Goal: Information Seeking & Learning: Understand process/instructions

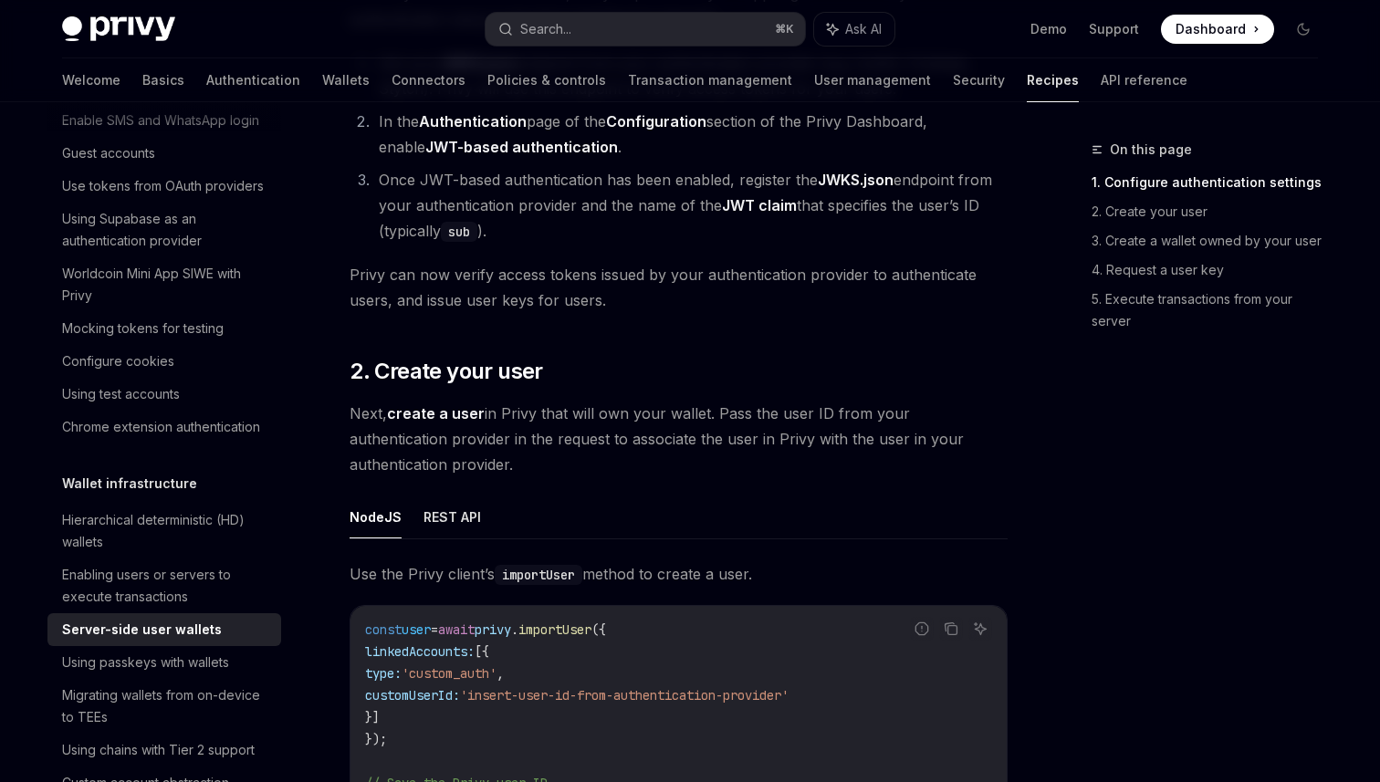
scroll to position [1380, 0]
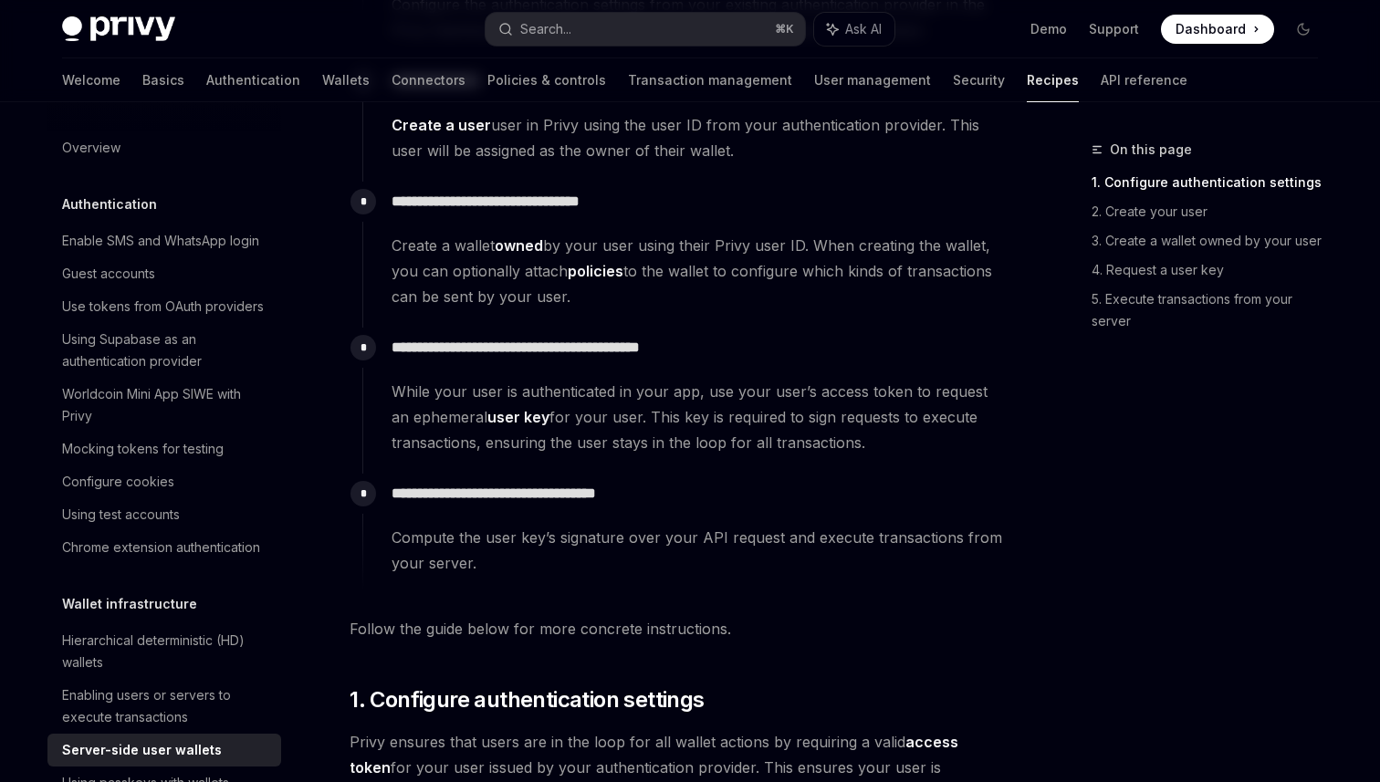
scroll to position [526, 0]
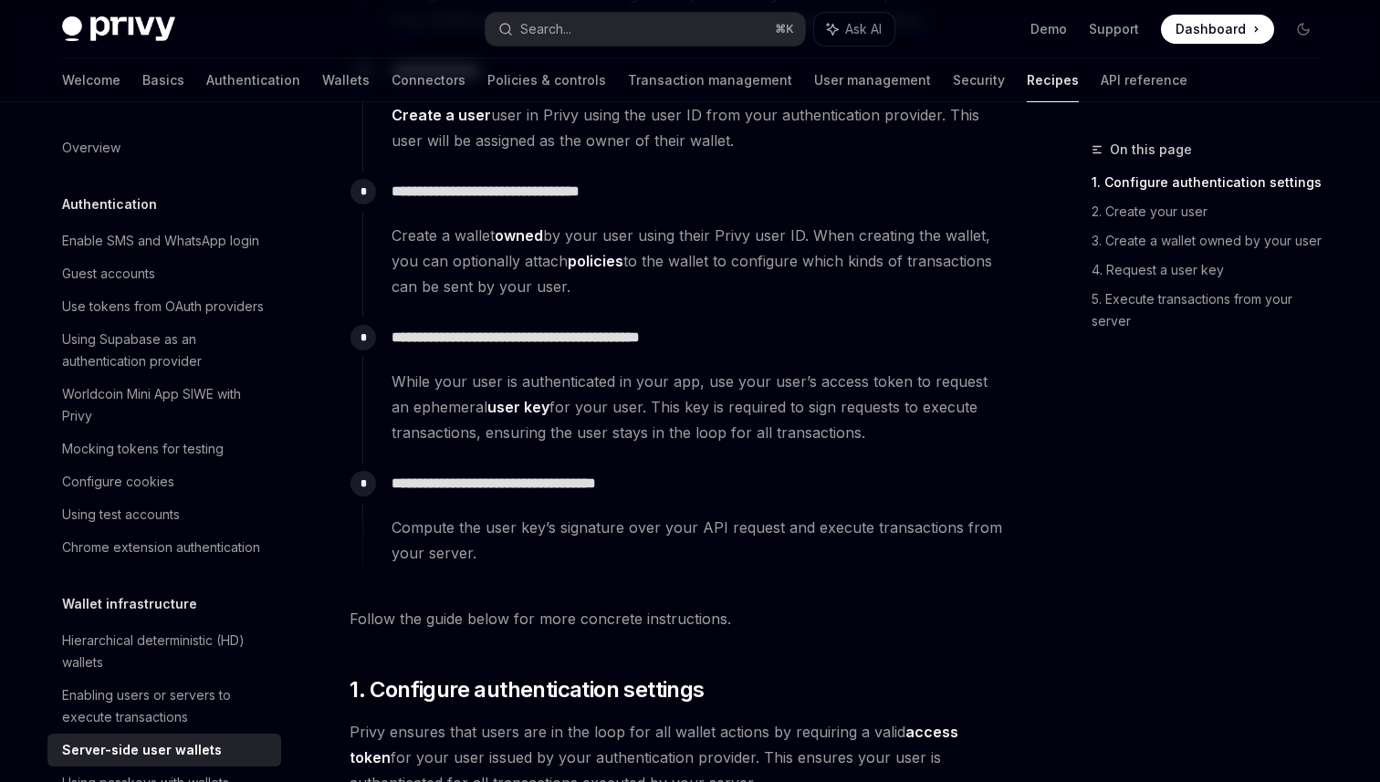
click at [739, 346] on p "**********" at bounding box center [698, 338] width 615 height 26
drag, startPoint x: 580, startPoint y: 338, endPoint x: 646, endPoint y: 350, distance: 66.8
click at [646, 350] on div "**********" at bounding box center [684, 382] width 645 height 128
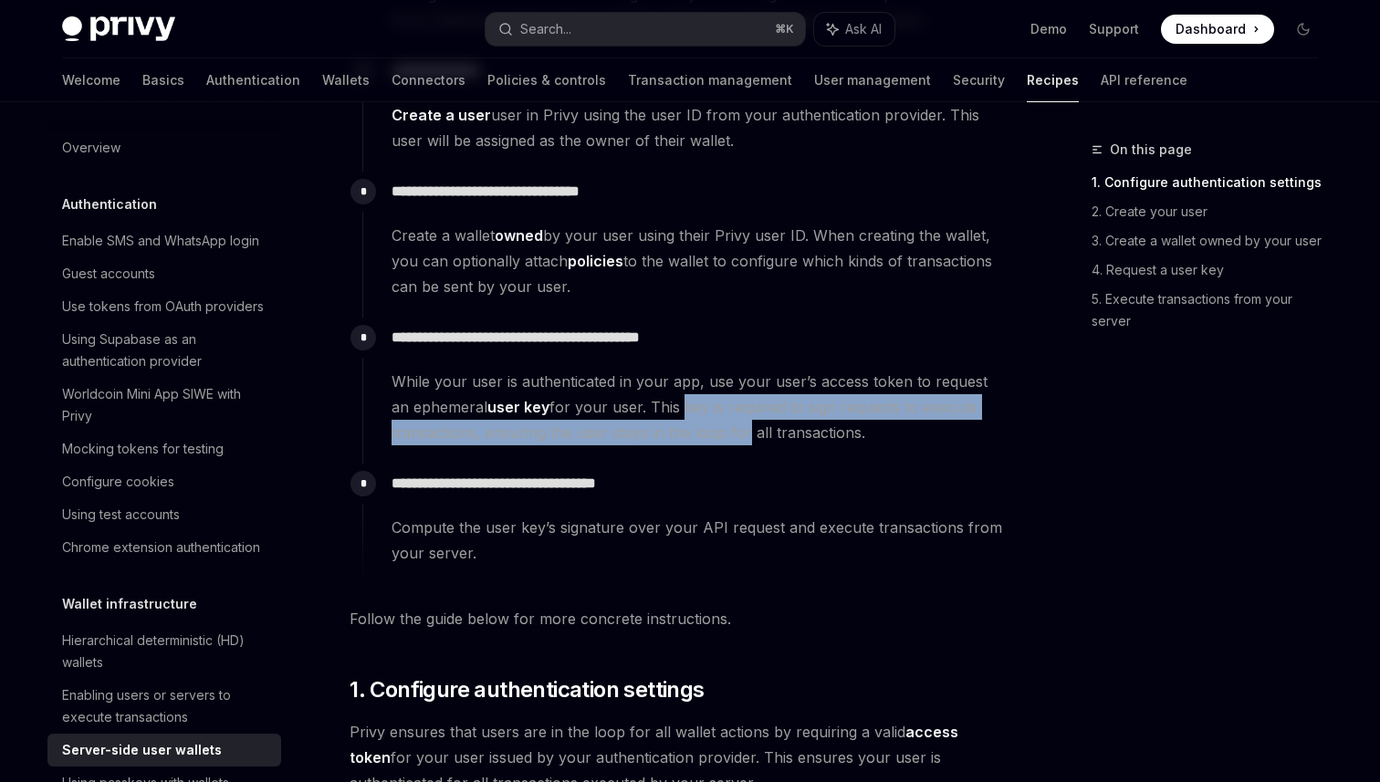
drag, startPoint x: 658, startPoint y: 411, endPoint x: 736, endPoint y: 426, distance: 80.0
click at [736, 426] on span "While your user is authenticated in your app, use your user’s access token to r…" at bounding box center [698, 407] width 615 height 77
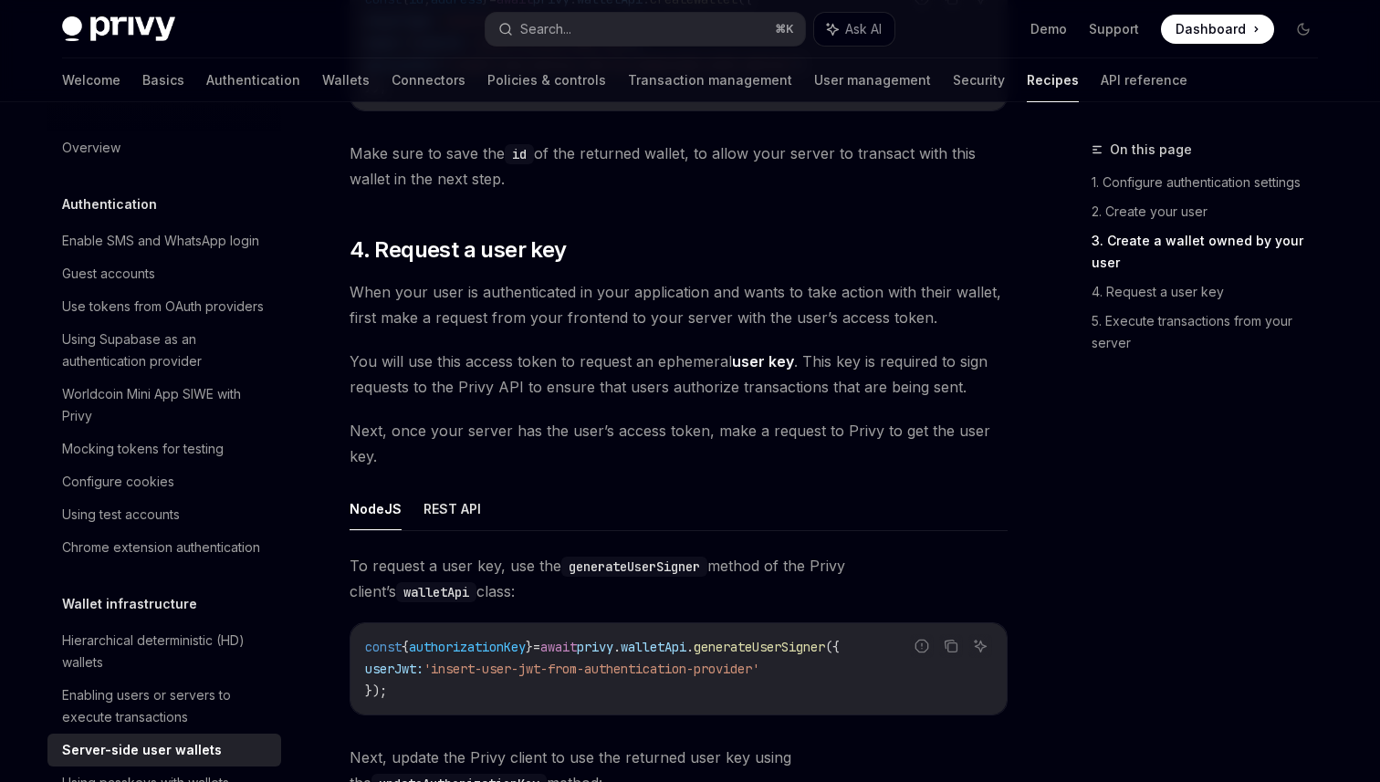
scroll to position [2610, 0]
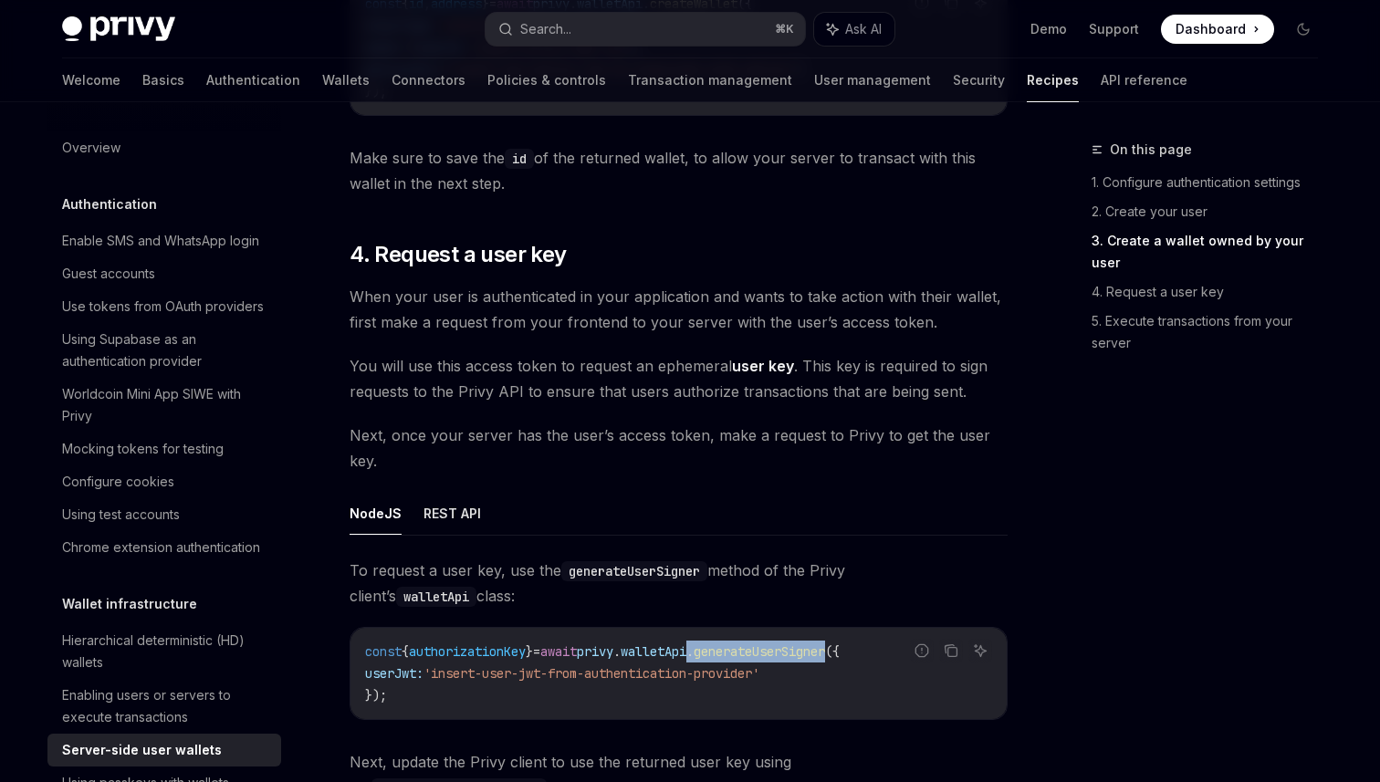
drag, startPoint x: 735, startPoint y: 653, endPoint x: 880, endPoint y: 650, distance: 144.2
click at [839, 650] on span "const { authorizationKey } = await privy . walletApi . generateUserSigner ({" at bounding box center [602, 651] width 474 height 16
copy span ". generateUserSigner"
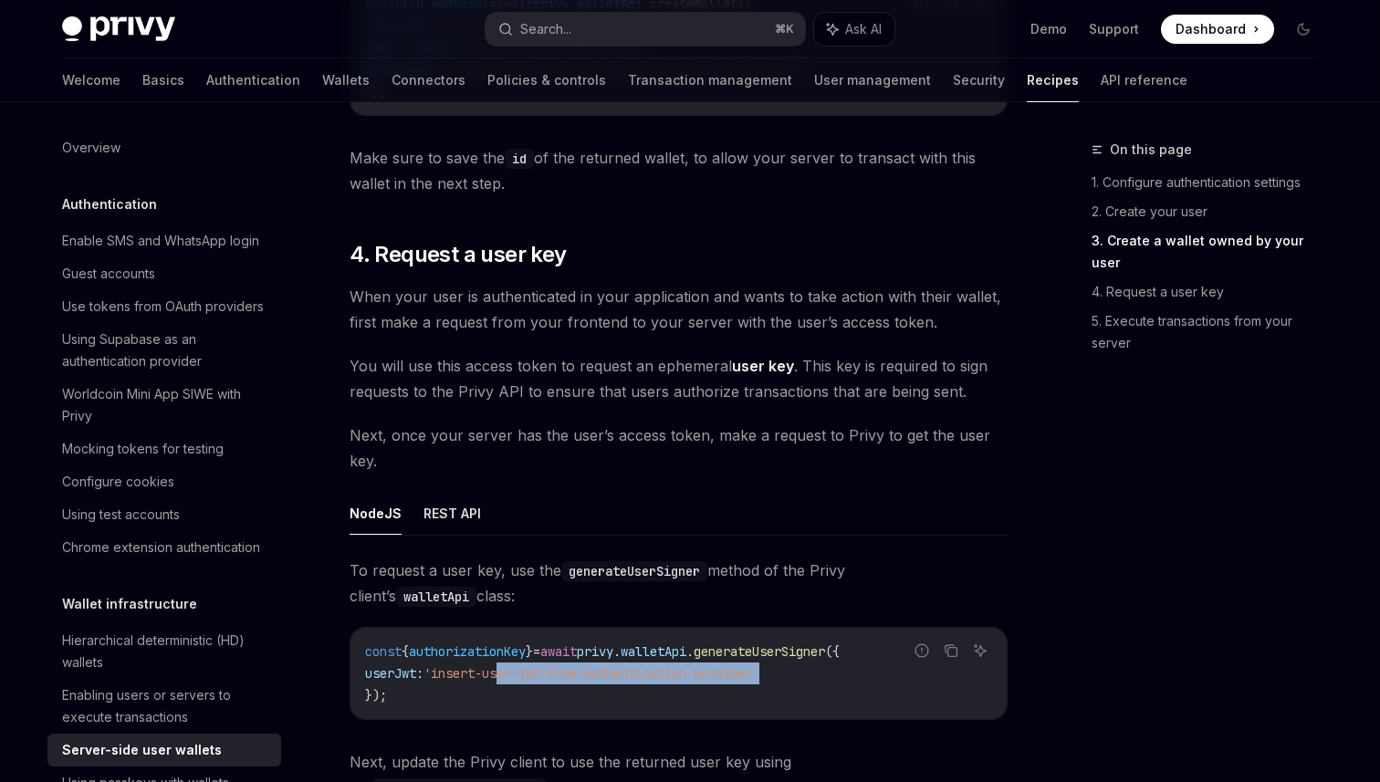
drag, startPoint x: 532, startPoint y: 672, endPoint x: 807, endPoint y: 676, distance: 274.7
click at [759, 676] on span "'insert-user-jwt-from-authentication-provider'" at bounding box center [591, 673] width 336 height 16
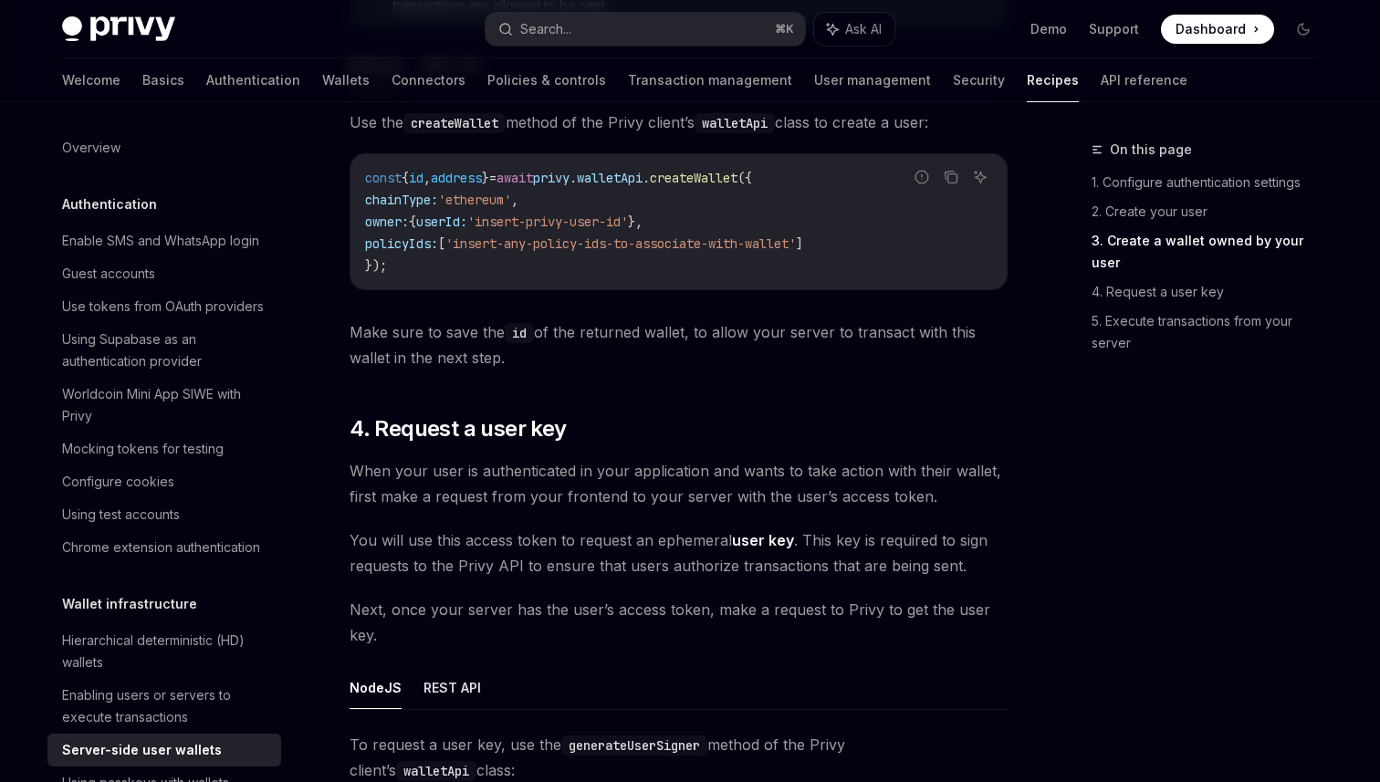
scroll to position [2410, 0]
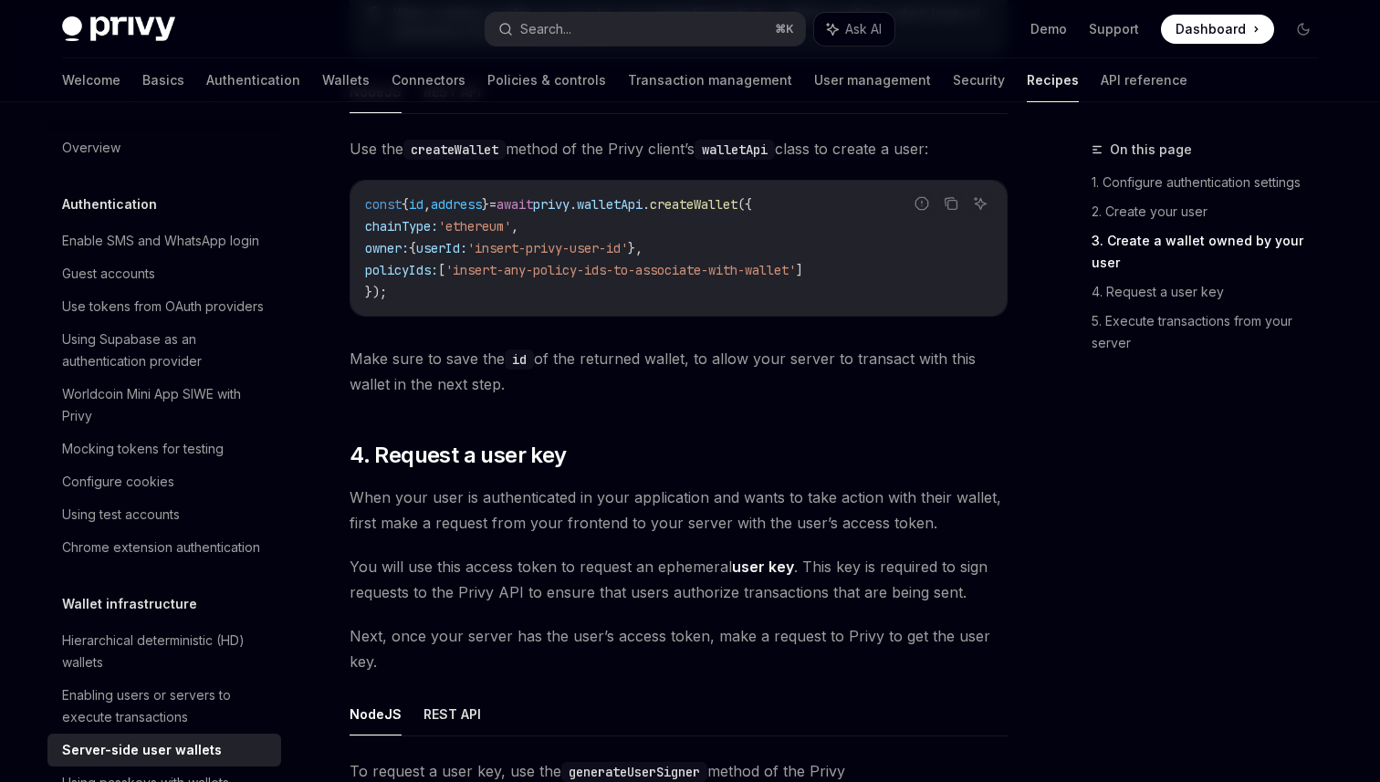
click at [768, 380] on span "Make sure to save the id of the returned wallet, to allow your server to transa…" at bounding box center [678, 371] width 658 height 51
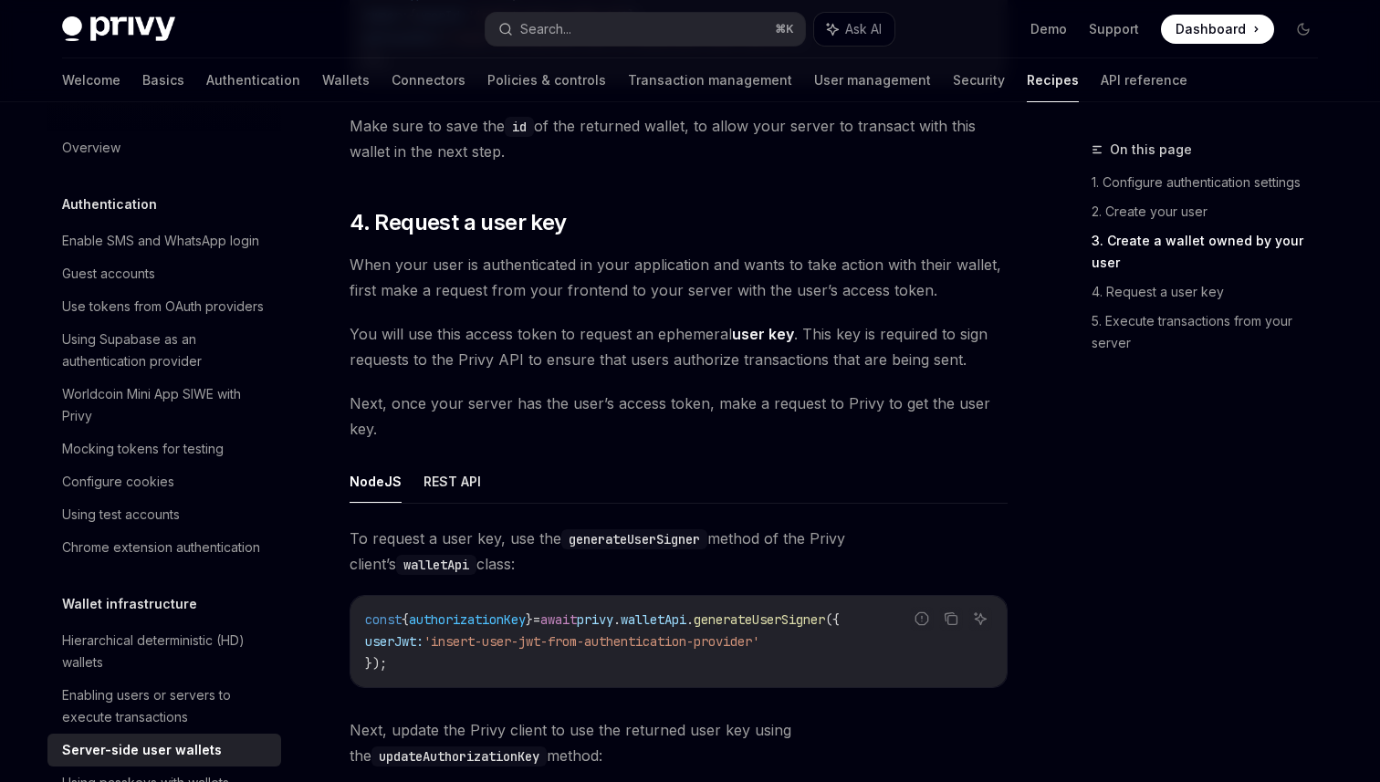
scroll to position [2656, 0]
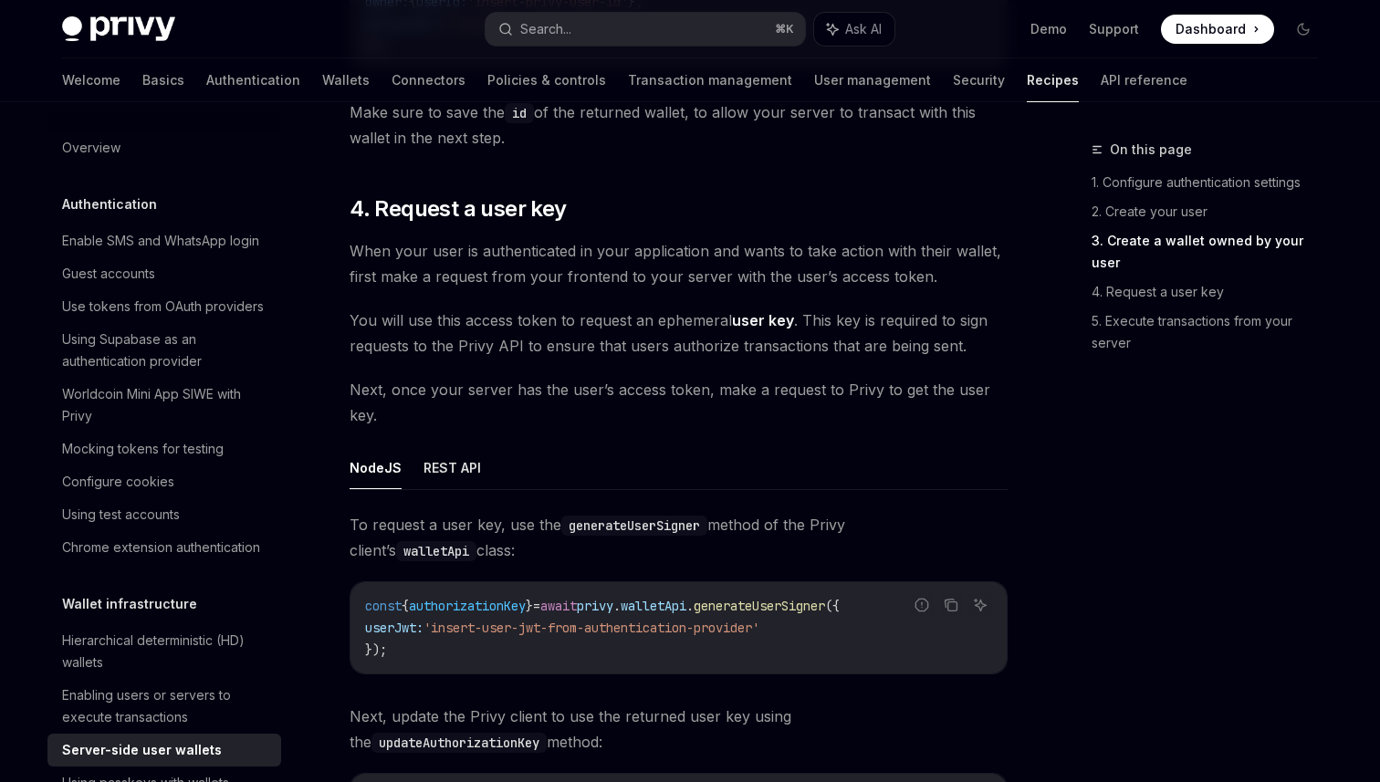
click at [474, 605] on span "authorizationKey" at bounding box center [467, 606] width 117 height 16
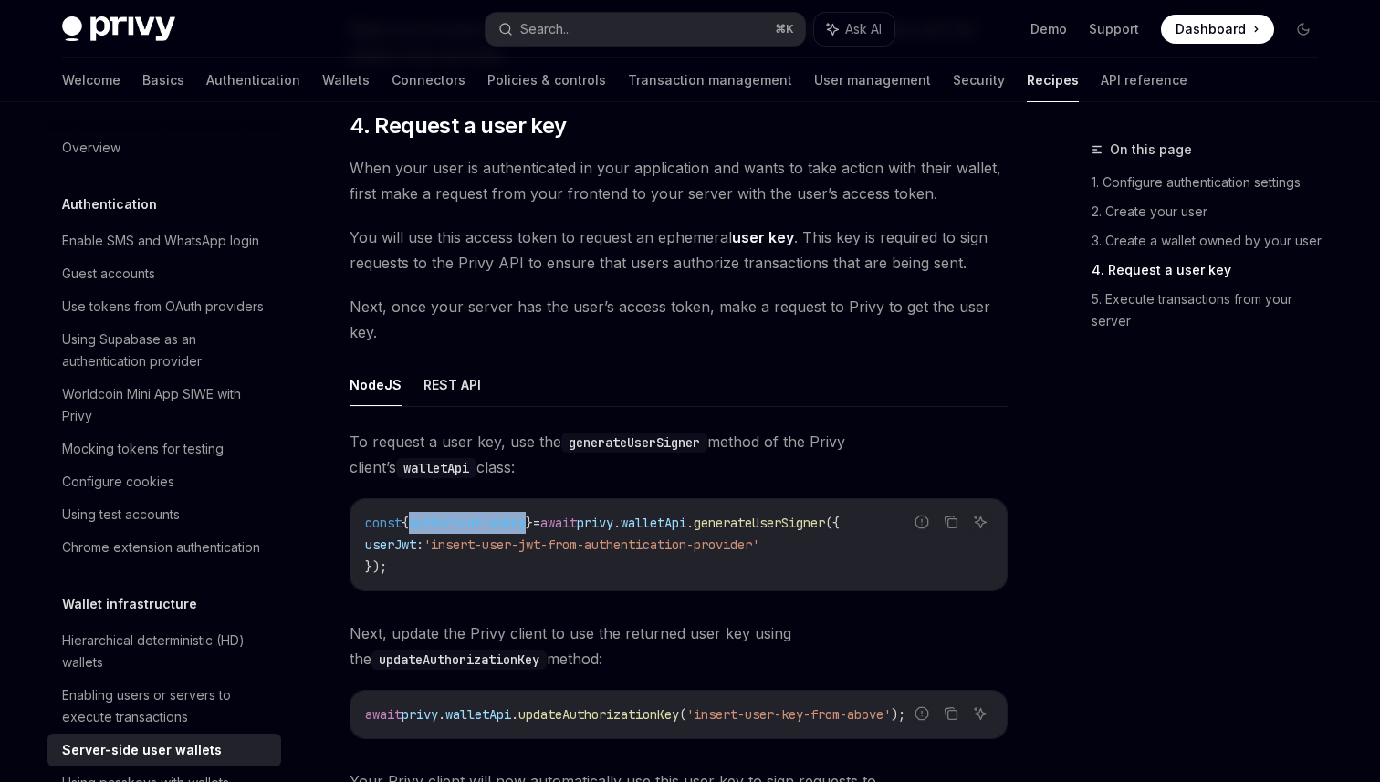
scroll to position [2780, 0]
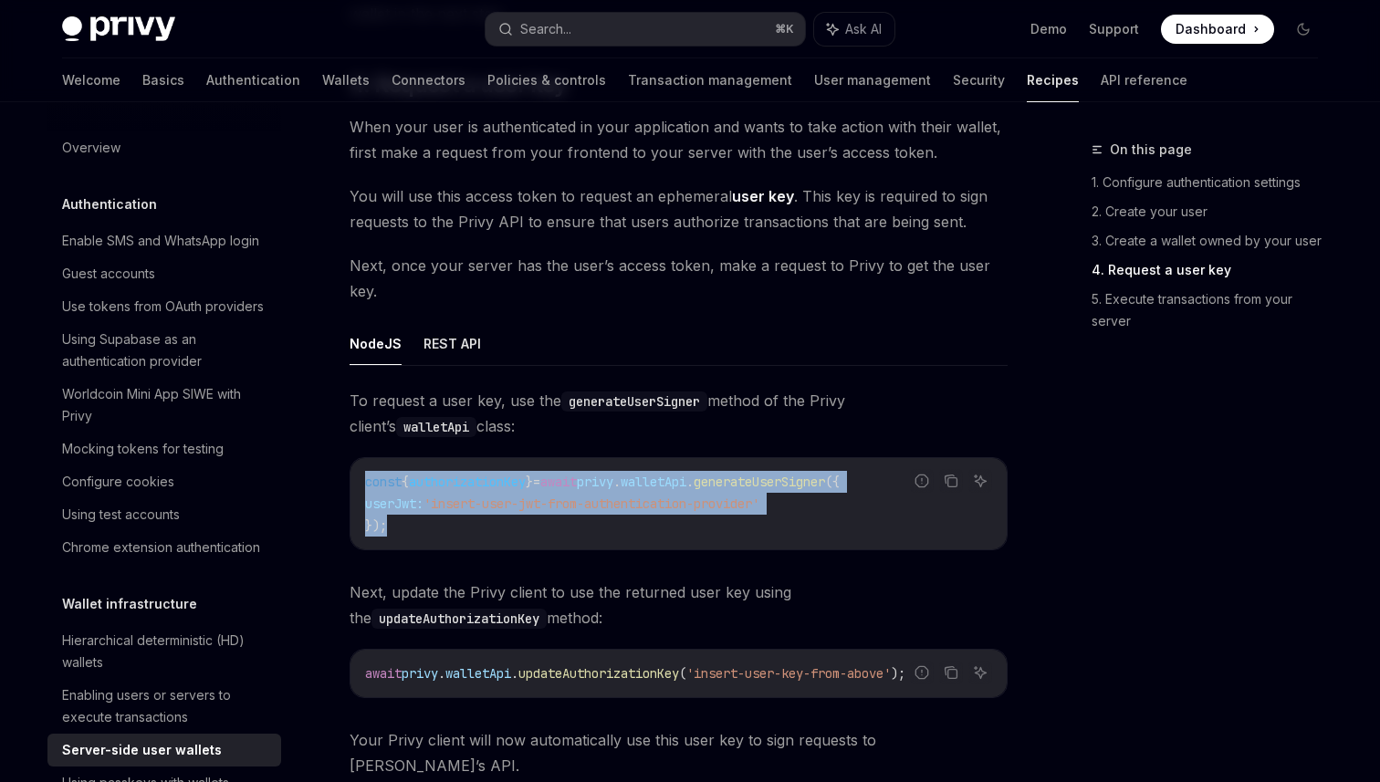
drag, startPoint x: 547, startPoint y: 537, endPoint x: 363, endPoint y: 484, distance: 190.9
click at [363, 484] on div "const { authorizationKey } = await privy . walletApi . generateUserSigner ({ us…" at bounding box center [678, 503] width 656 height 91
copy code "const { authorizationKey } = await privy . walletApi . generateUserSigner ({ us…"
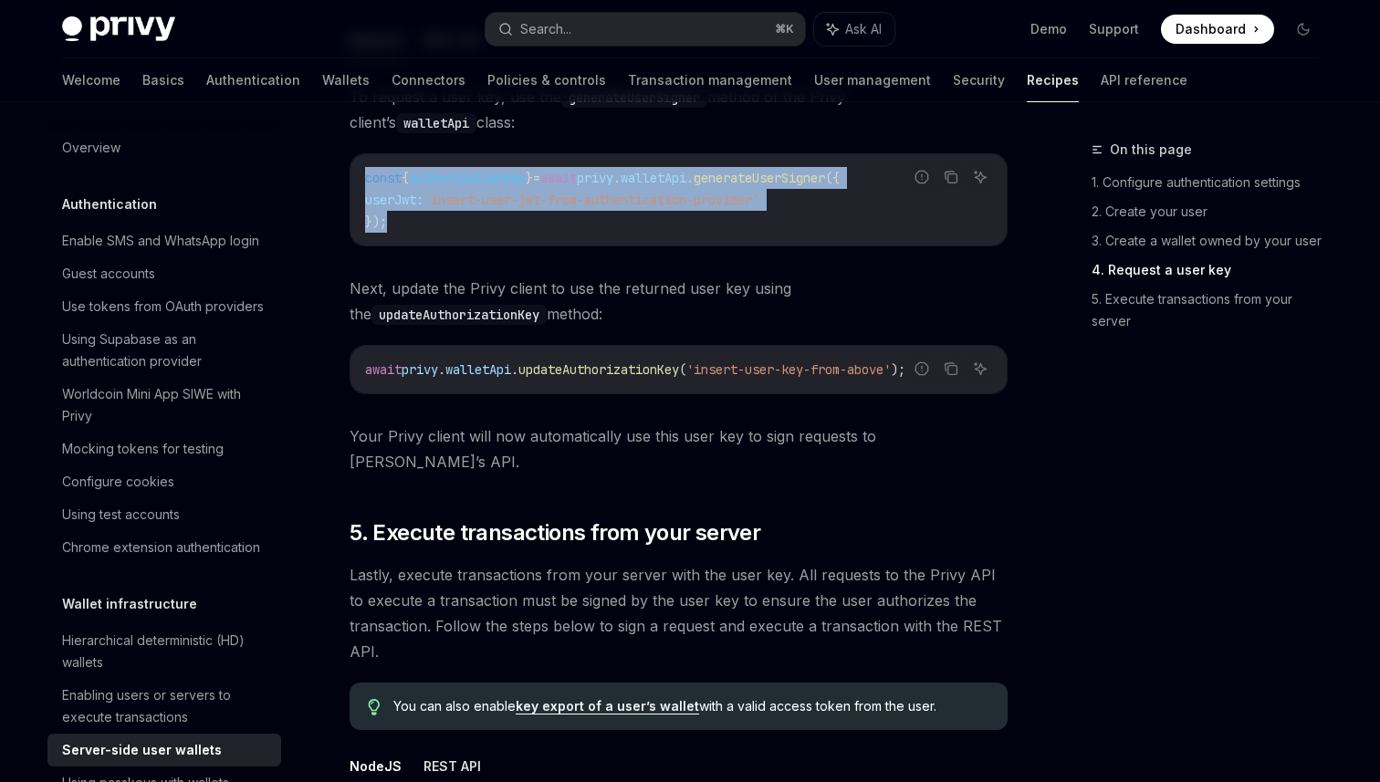
scroll to position [3082, 0]
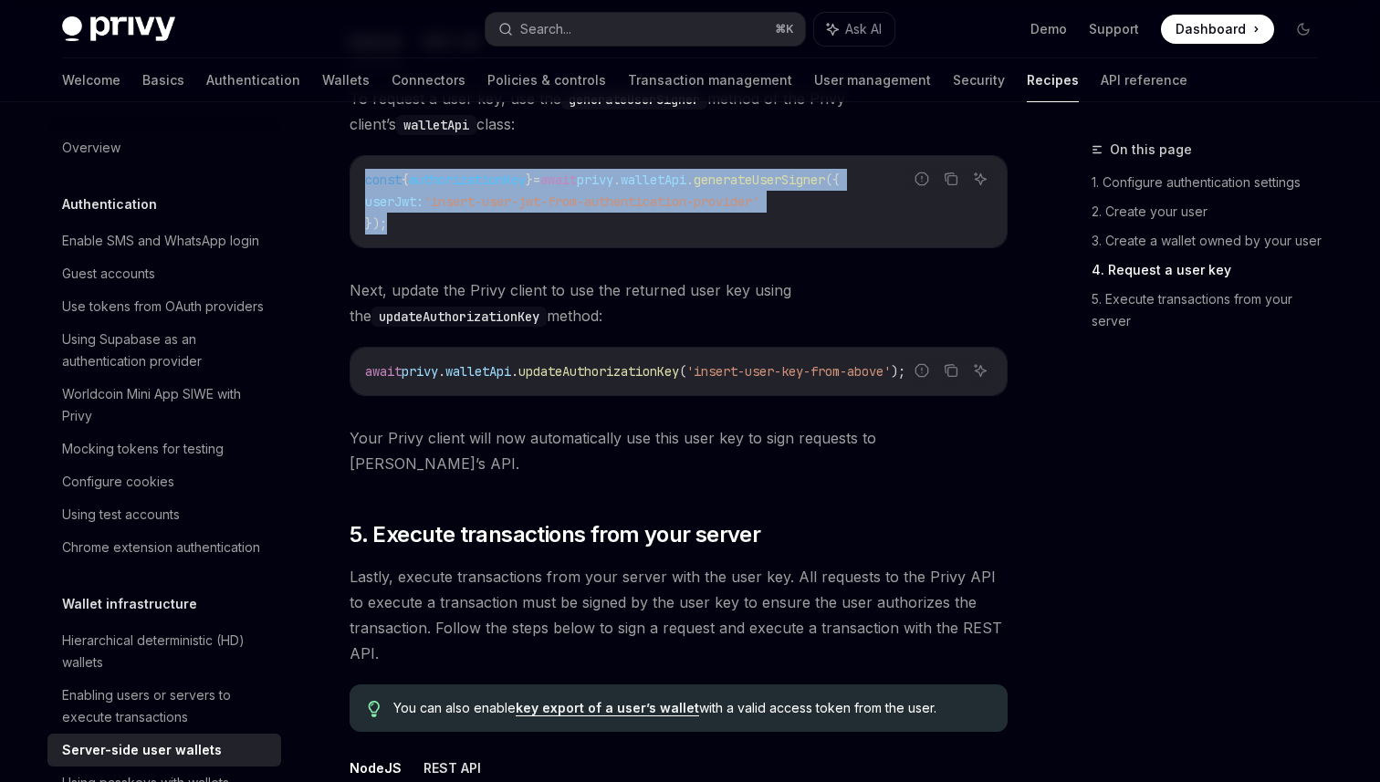
click at [547, 237] on div "const { authorizationKey } = await privy . walletApi . generateUserSigner ({ us…" at bounding box center [678, 201] width 656 height 91
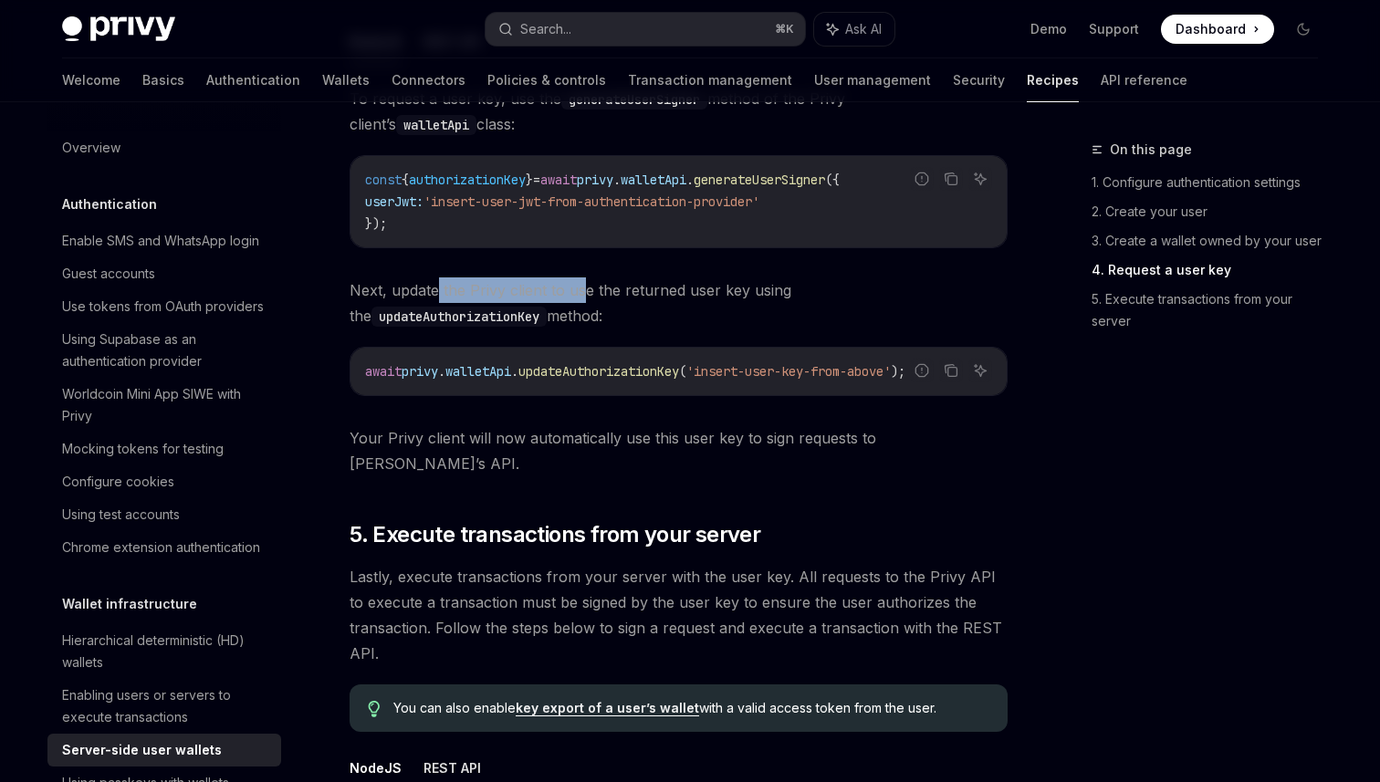
drag, startPoint x: 438, startPoint y: 282, endPoint x: 579, endPoint y: 292, distance: 141.8
click at [579, 292] on span "Next, update the Privy client to use the returned user key using the updateAuth…" at bounding box center [678, 302] width 658 height 51
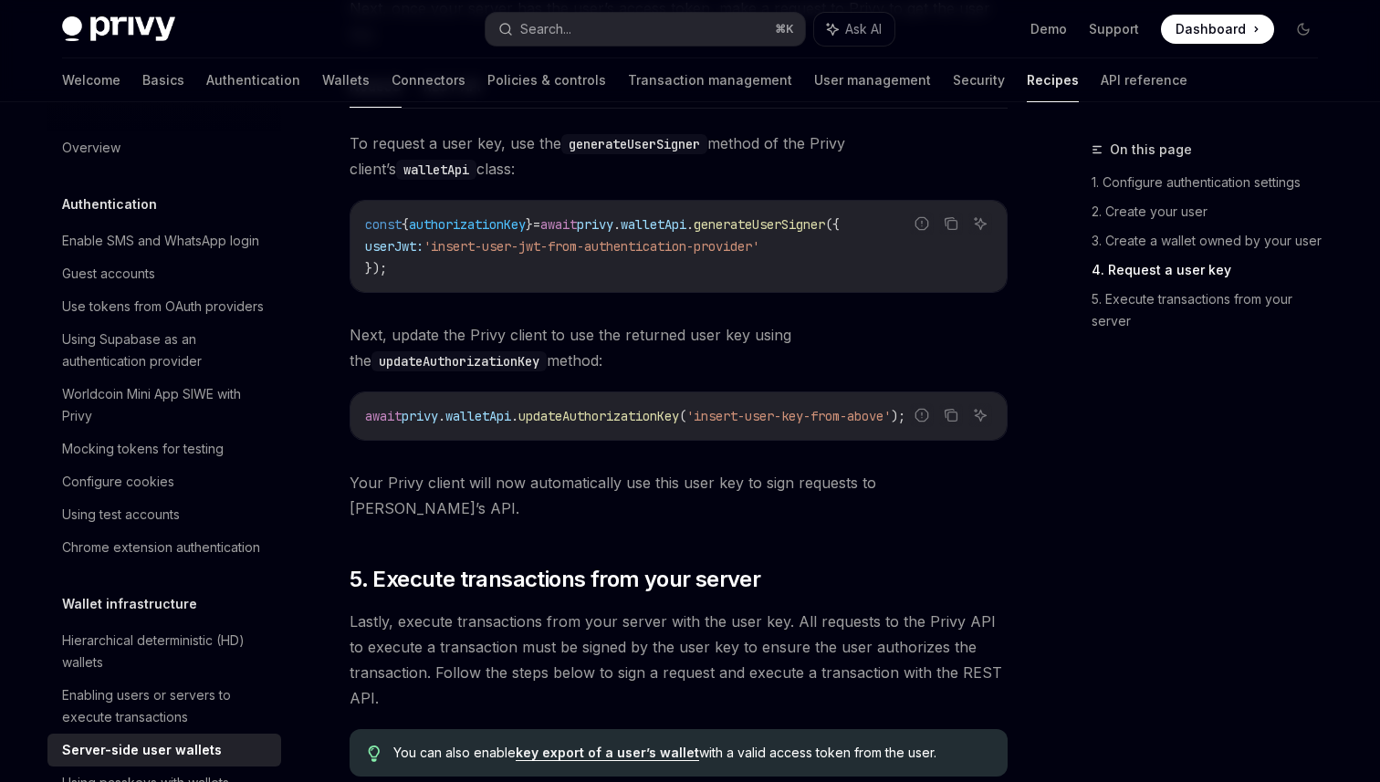
scroll to position [3026, 0]
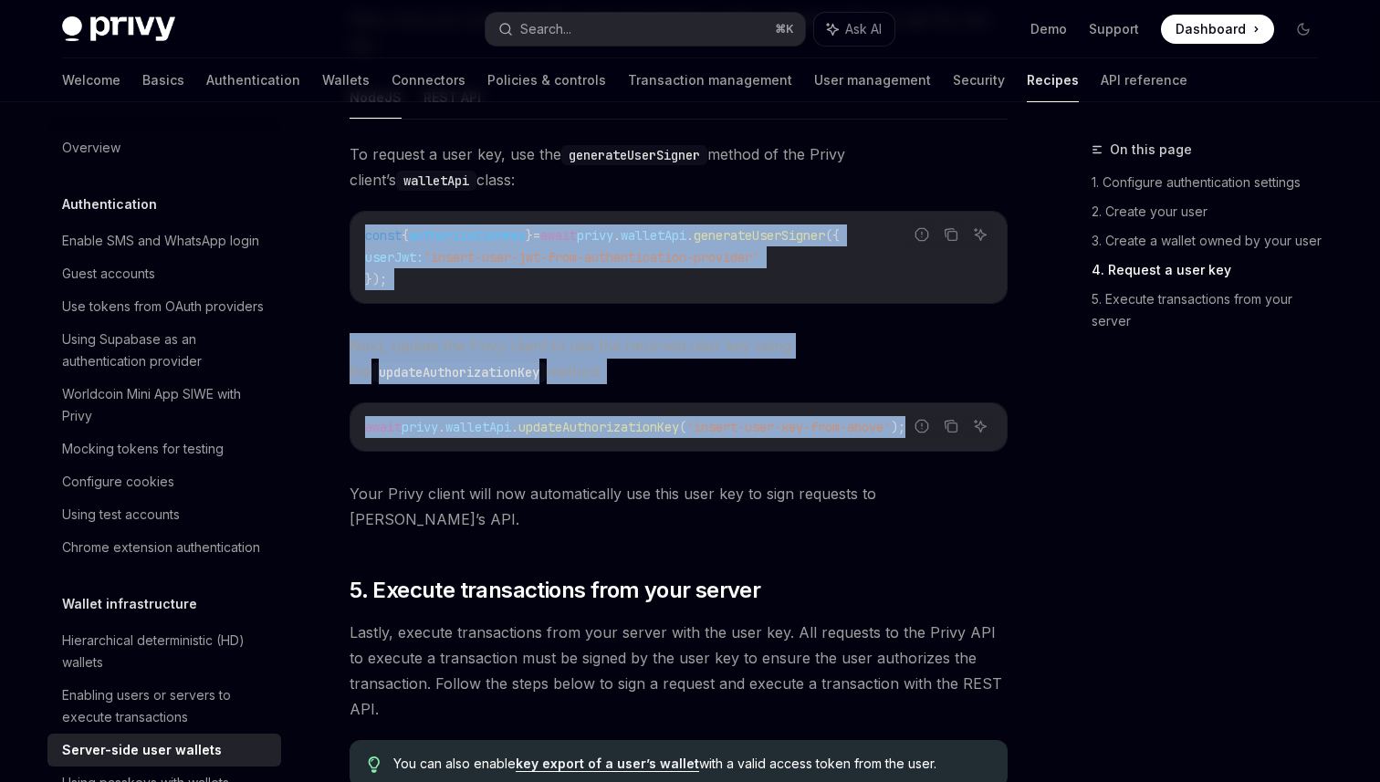
drag, startPoint x: 363, startPoint y: 235, endPoint x: 859, endPoint y: 442, distance: 536.6
click at [859, 442] on div "To request a user key, use the generateUserSigner method of the Privy client’s …" at bounding box center [678, 336] width 658 height 391
click at [511, 425] on span "walletApi" at bounding box center [478, 427] width 66 height 16
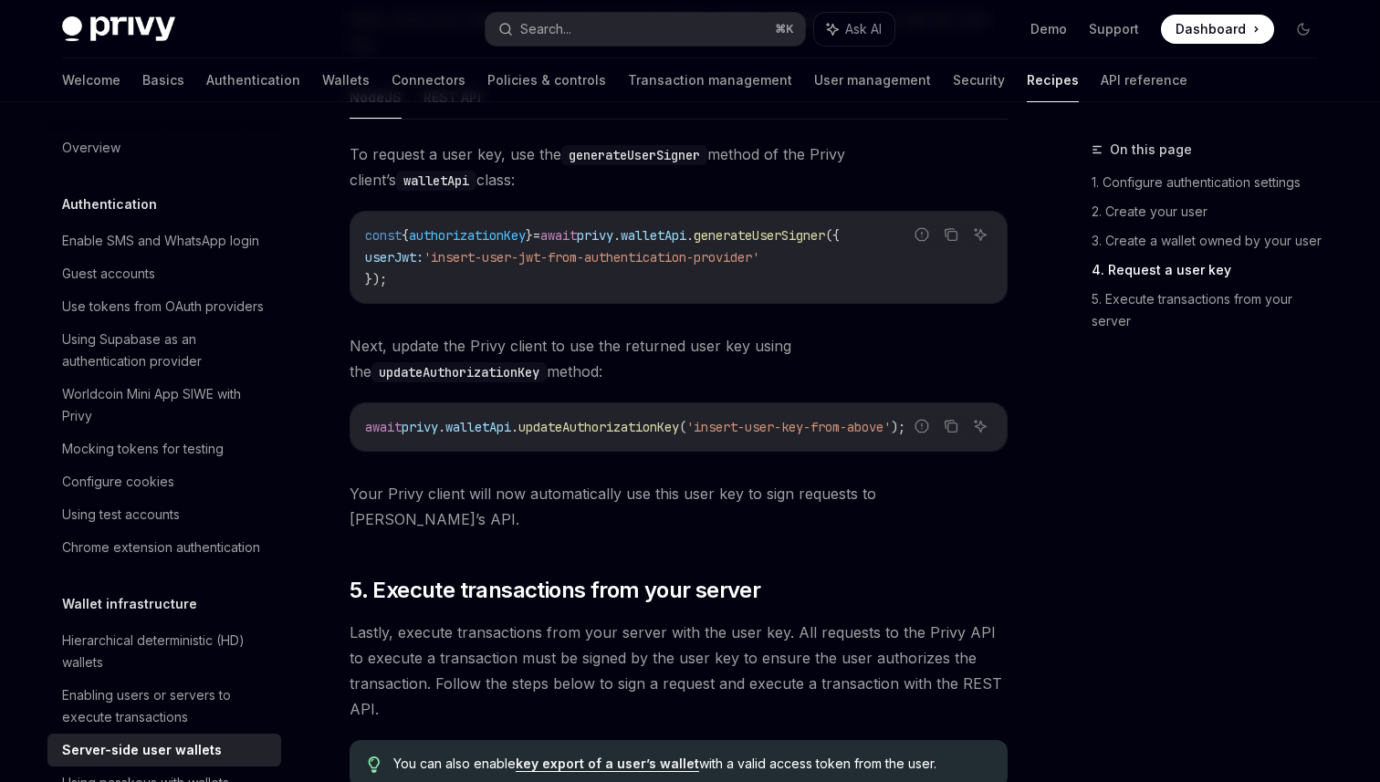
click at [492, 425] on span "walletApi" at bounding box center [478, 427] width 66 height 16
copy span "walletApi"
click at [460, 264] on span "'insert-user-jwt-from-authentication-provider'" at bounding box center [591, 257] width 336 height 16
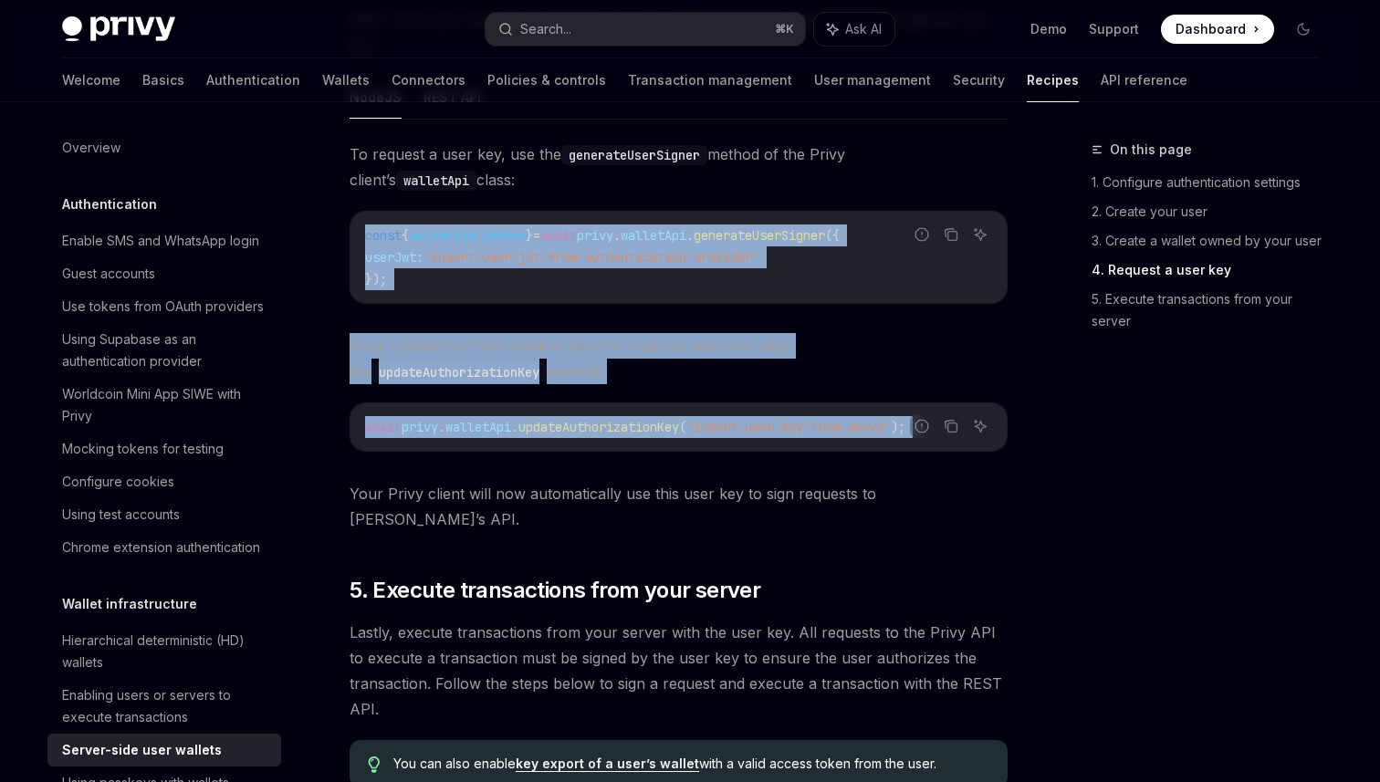
drag, startPoint x: 363, startPoint y: 230, endPoint x: 969, endPoint y: 463, distance: 649.3
click at [969, 463] on div "To request a user key, use the generateUserSigner method of the Privy client’s …" at bounding box center [678, 336] width 658 height 391
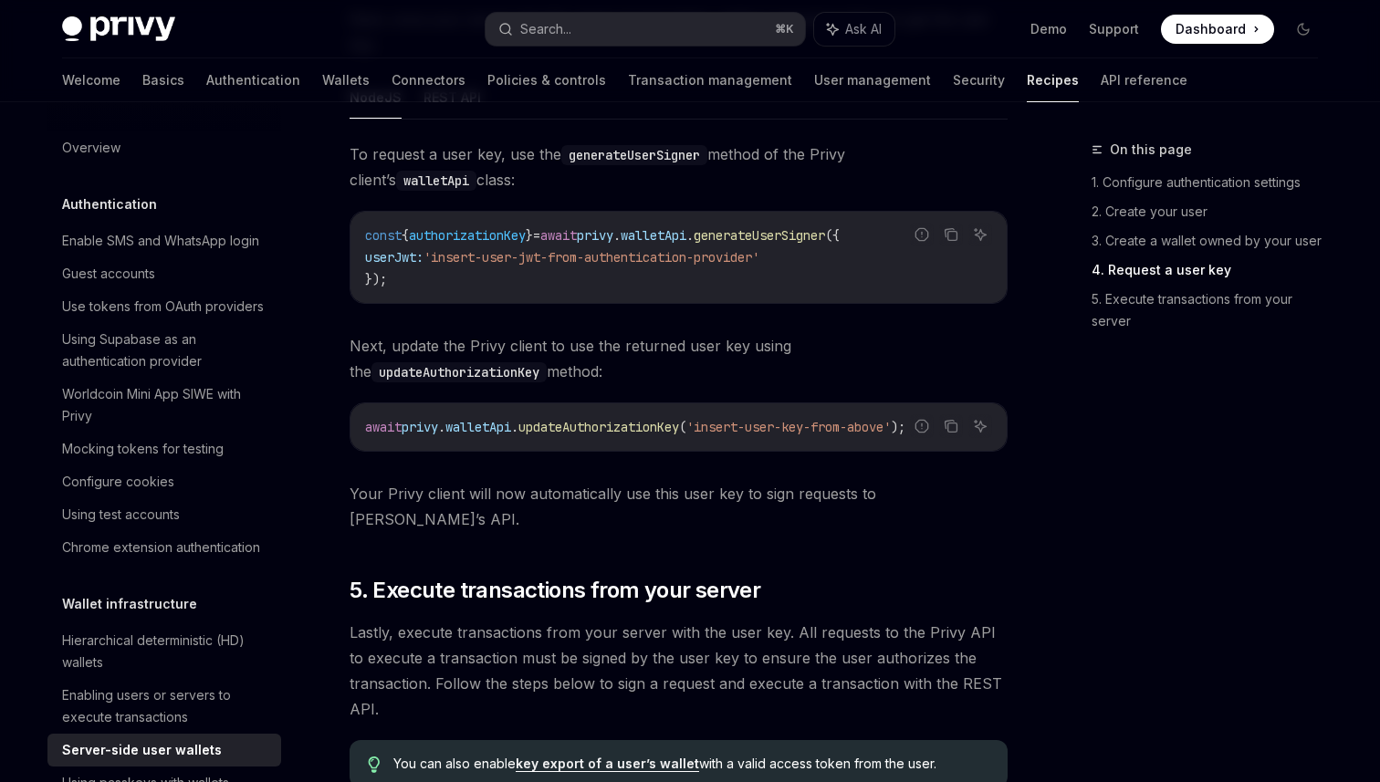
click at [749, 182] on span "To request a user key, use the generateUserSigner method of the Privy client’s …" at bounding box center [678, 166] width 658 height 51
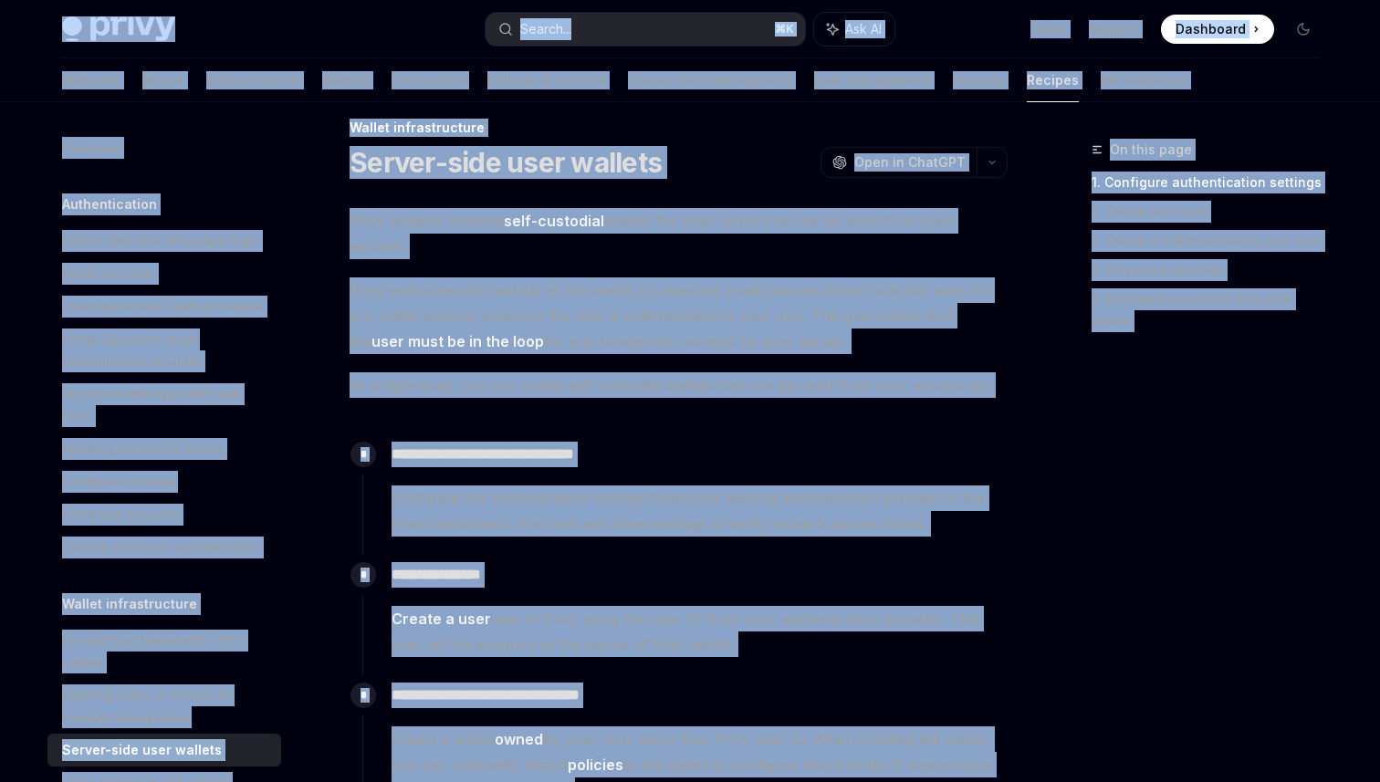
scroll to position [0, 0]
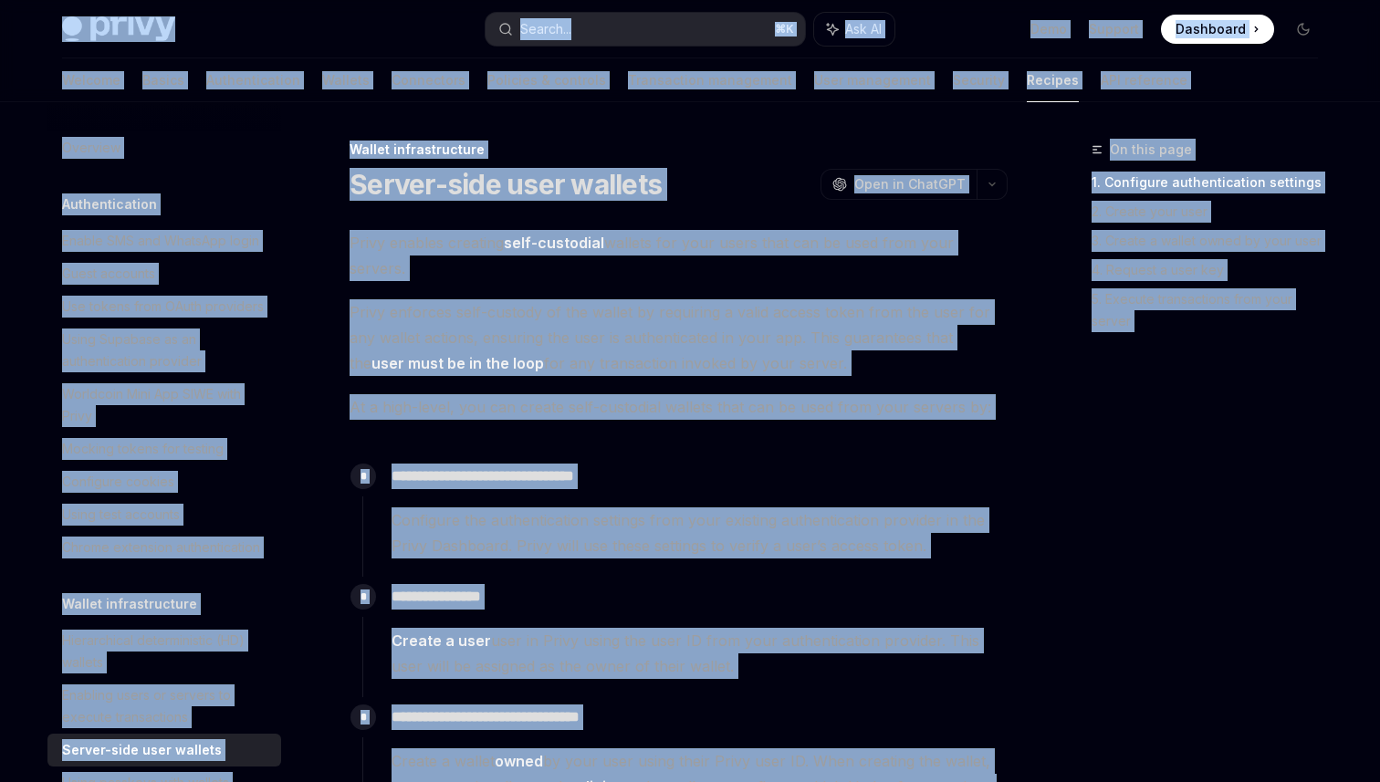
click at [769, 300] on span "Privy enforces self-custody of the wallet by requiring a valid access token fro…" at bounding box center [678, 337] width 658 height 77
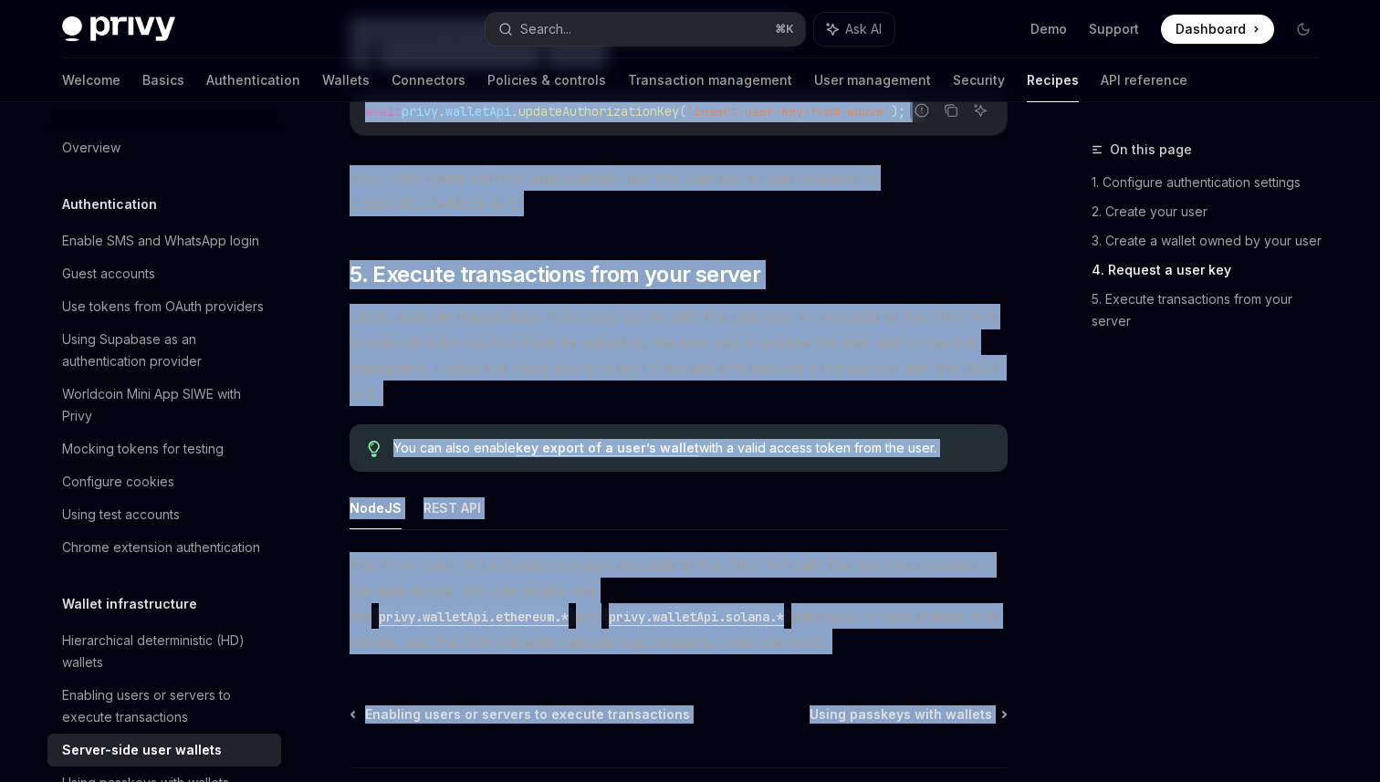
scroll to position [3460, 0]
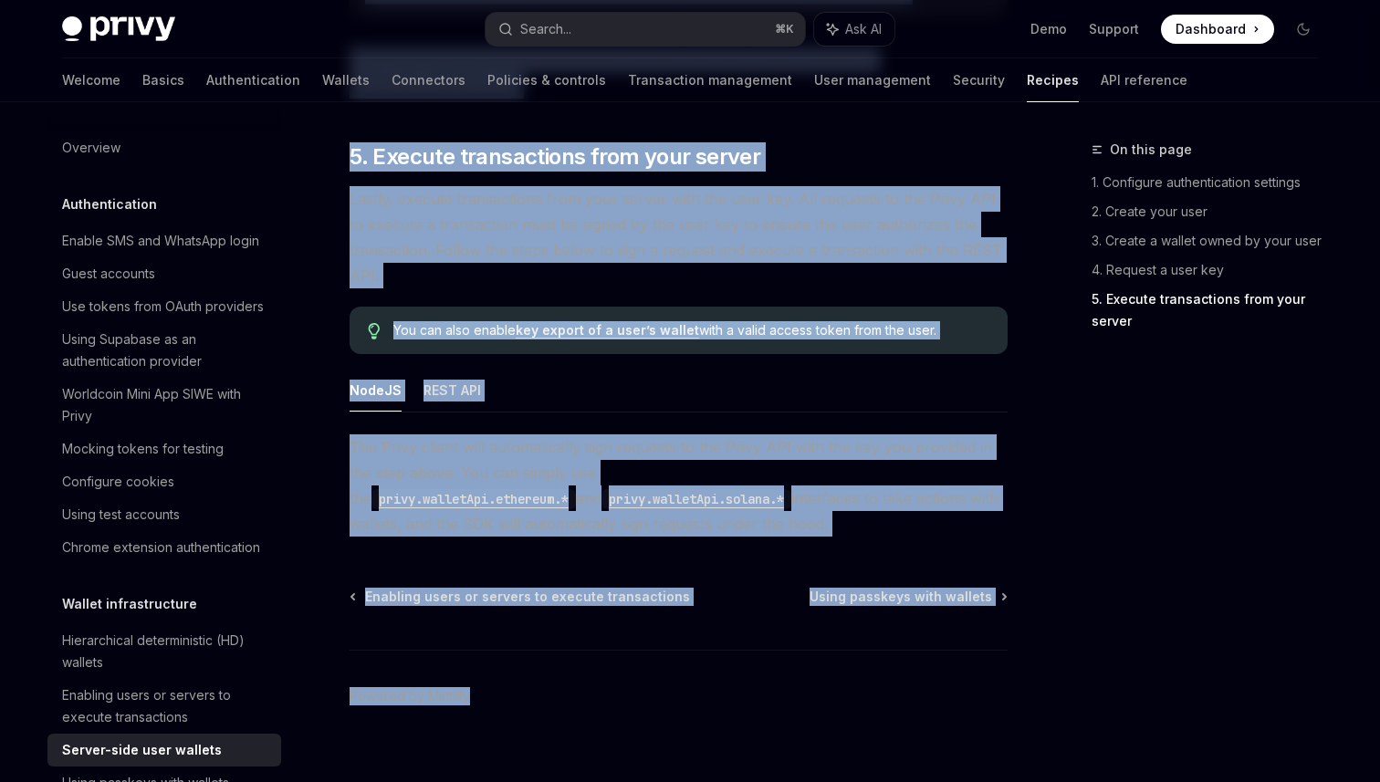
drag, startPoint x: 353, startPoint y: 188, endPoint x: 705, endPoint y: 497, distance: 468.7
copy div "**********"
click at [566, 399] on div "NodeJS REST API The Privy client will automatically sign requests to the Privy …" at bounding box center [678, 453] width 658 height 168
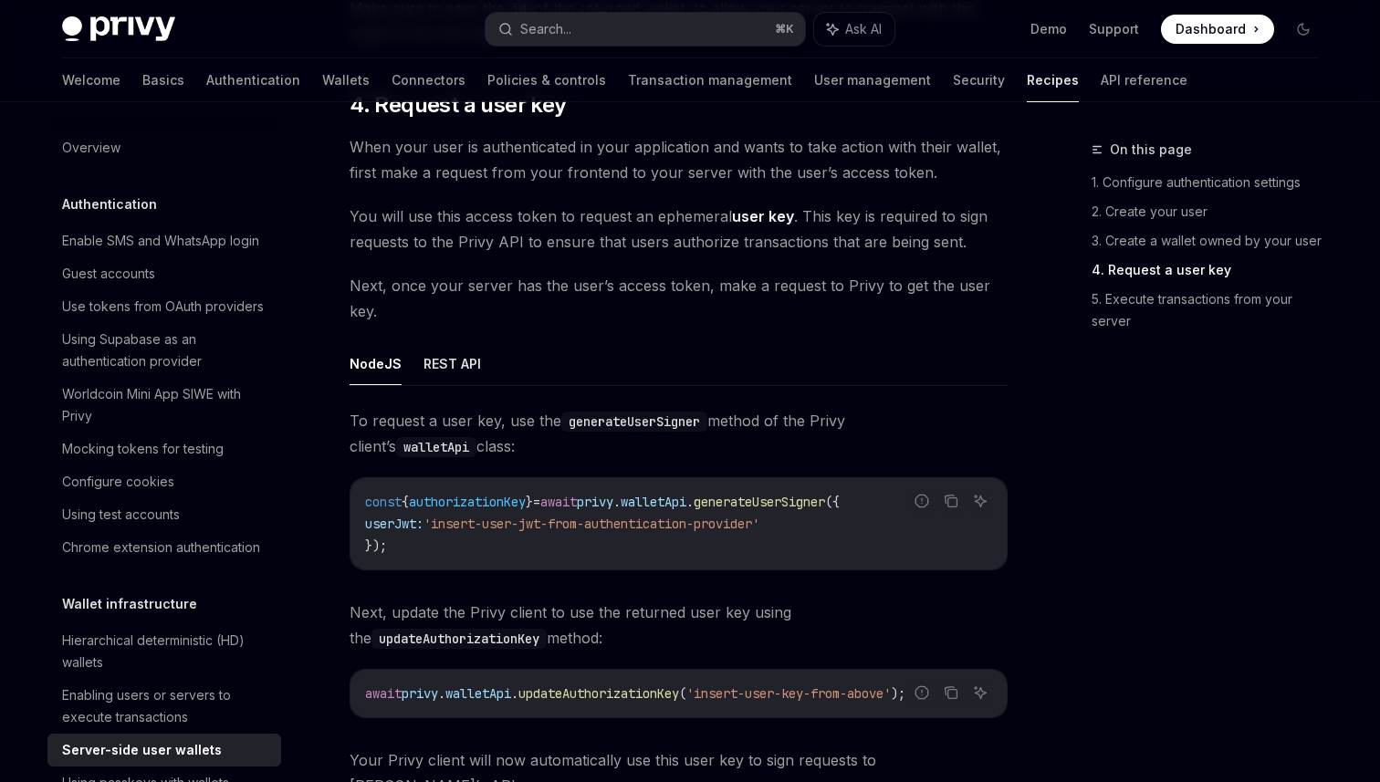
scroll to position [2738, 0]
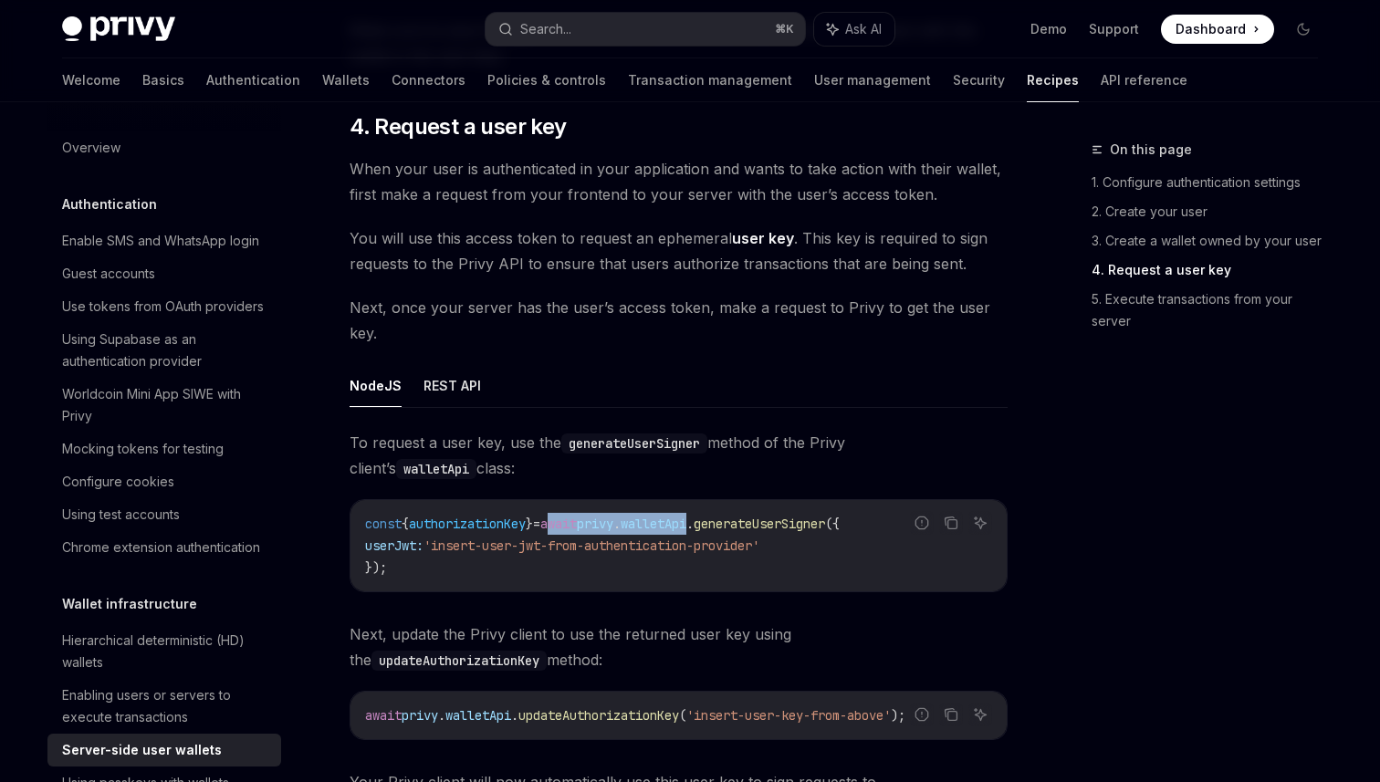
drag, startPoint x: 573, startPoint y: 526, endPoint x: 730, endPoint y: 528, distance: 156.9
click at [730, 528] on span "const { authorizationKey } = await privy . walletApi . generateUserSigner ({" at bounding box center [602, 523] width 474 height 16
copy span "await privy . walletApi"
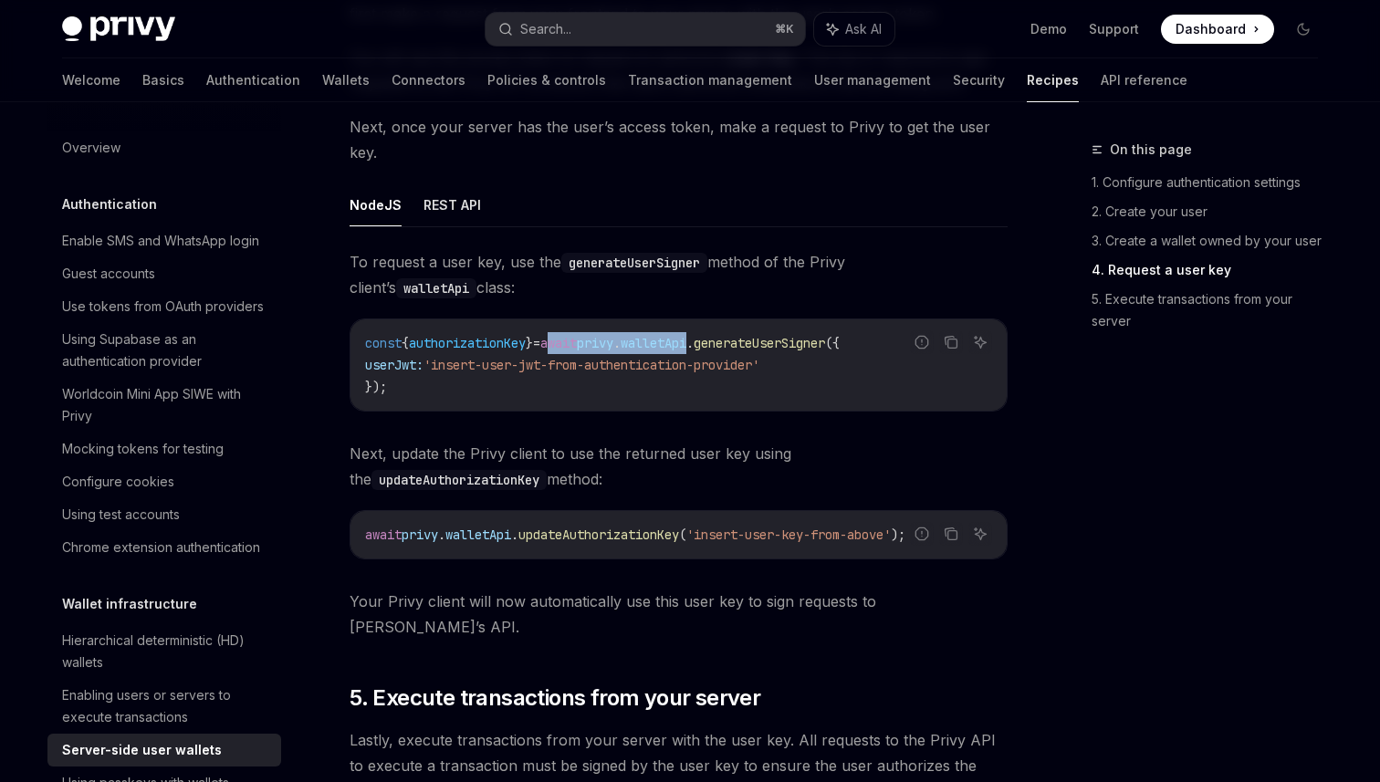
scroll to position [2950, 0]
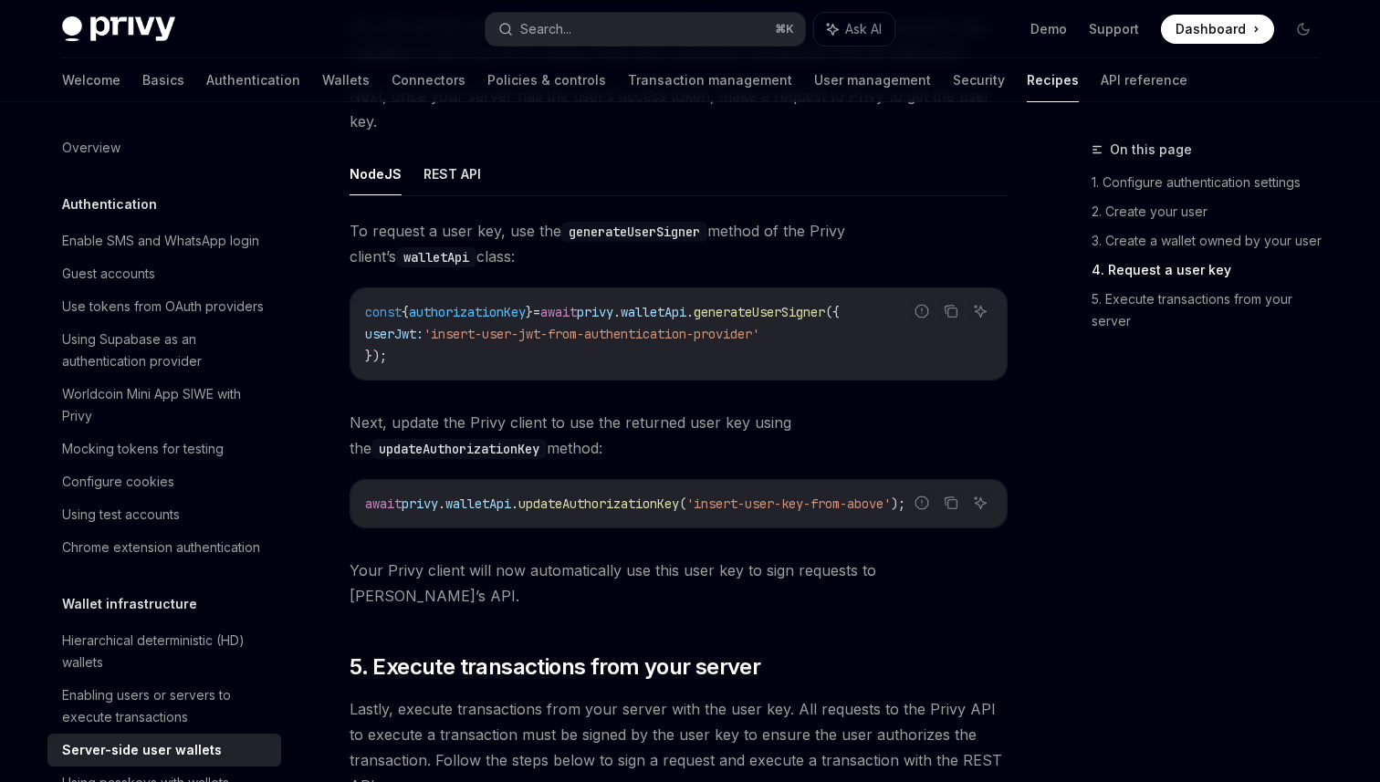
click at [700, 292] on div "const { authorizationKey } = await privy . walletApi . generateUserSigner ({ us…" at bounding box center [678, 333] width 656 height 91
click at [620, 318] on span "." at bounding box center [616, 312] width 7 height 16
click at [789, 309] on span "generateUserSigner" at bounding box center [758, 312] width 131 height 16
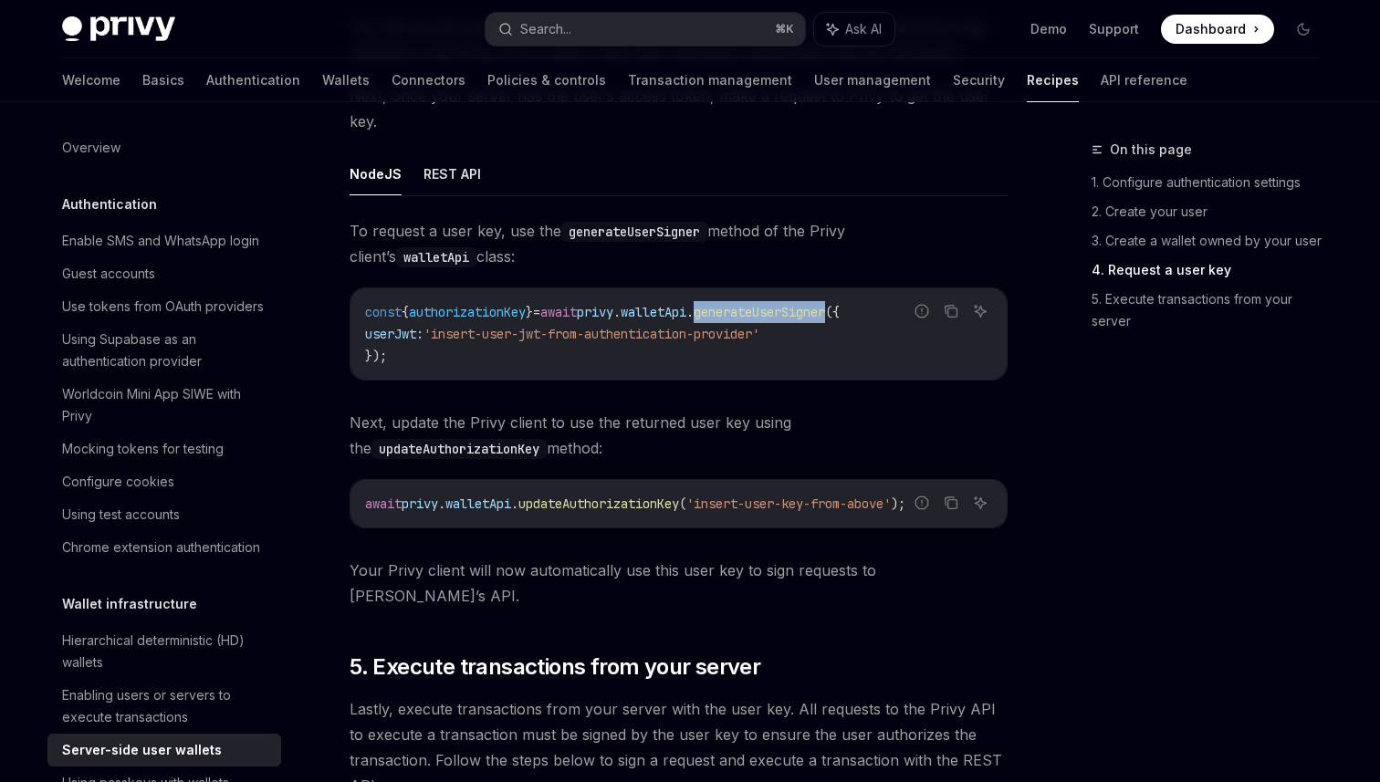
copy span "generateUserSigner"
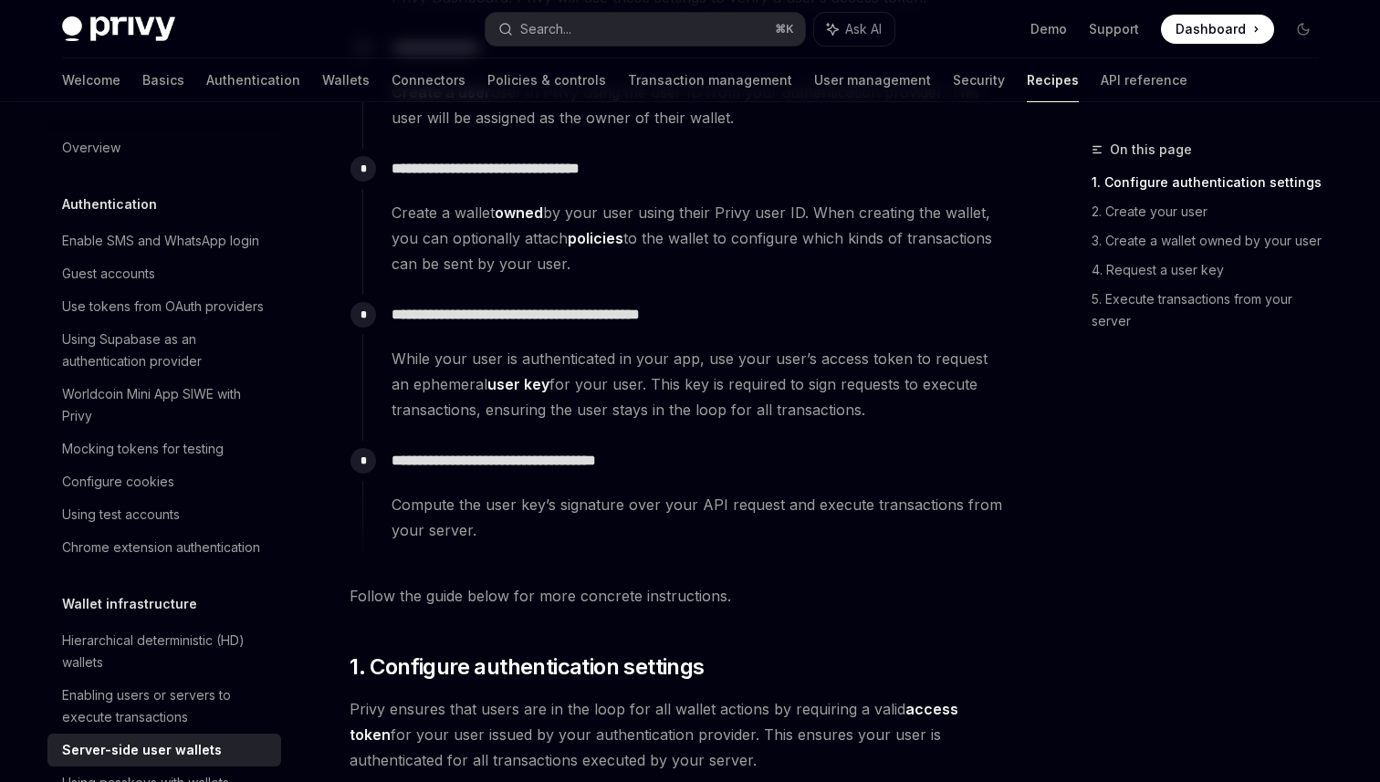
scroll to position [547, 0]
drag, startPoint x: 457, startPoint y: 320, endPoint x: 522, endPoint y: 319, distance: 64.8
click at [522, 319] on p "**********" at bounding box center [698, 316] width 615 height 26
drag, startPoint x: 461, startPoint y: 359, endPoint x: 661, endPoint y: 357, distance: 199.8
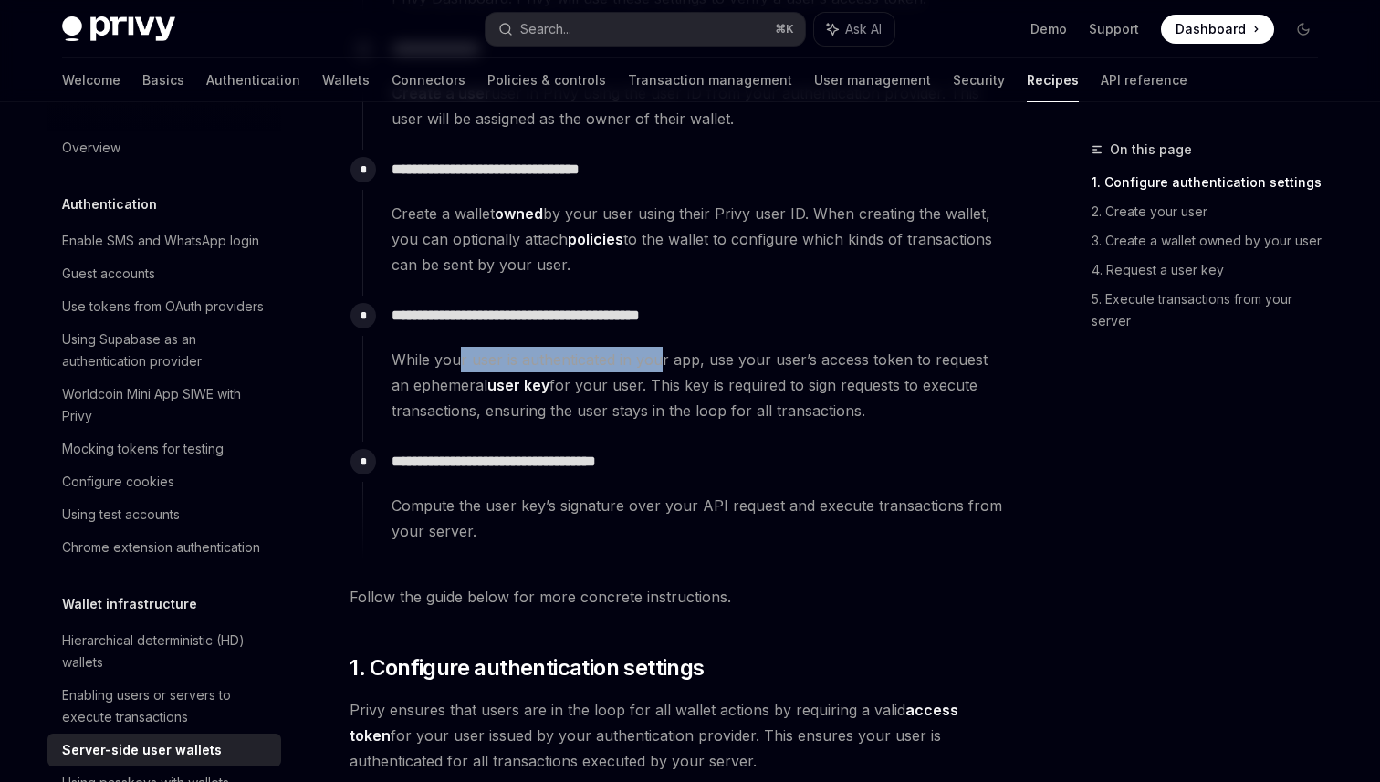
click at [661, 357] on span "While your user is authenticated in your app, use your user’s access token to r…" at bounding box center [698, 385] width 615 height 77
click at [498, 386] on link "user key" at bounding box center [518, 385] width 62 height 19
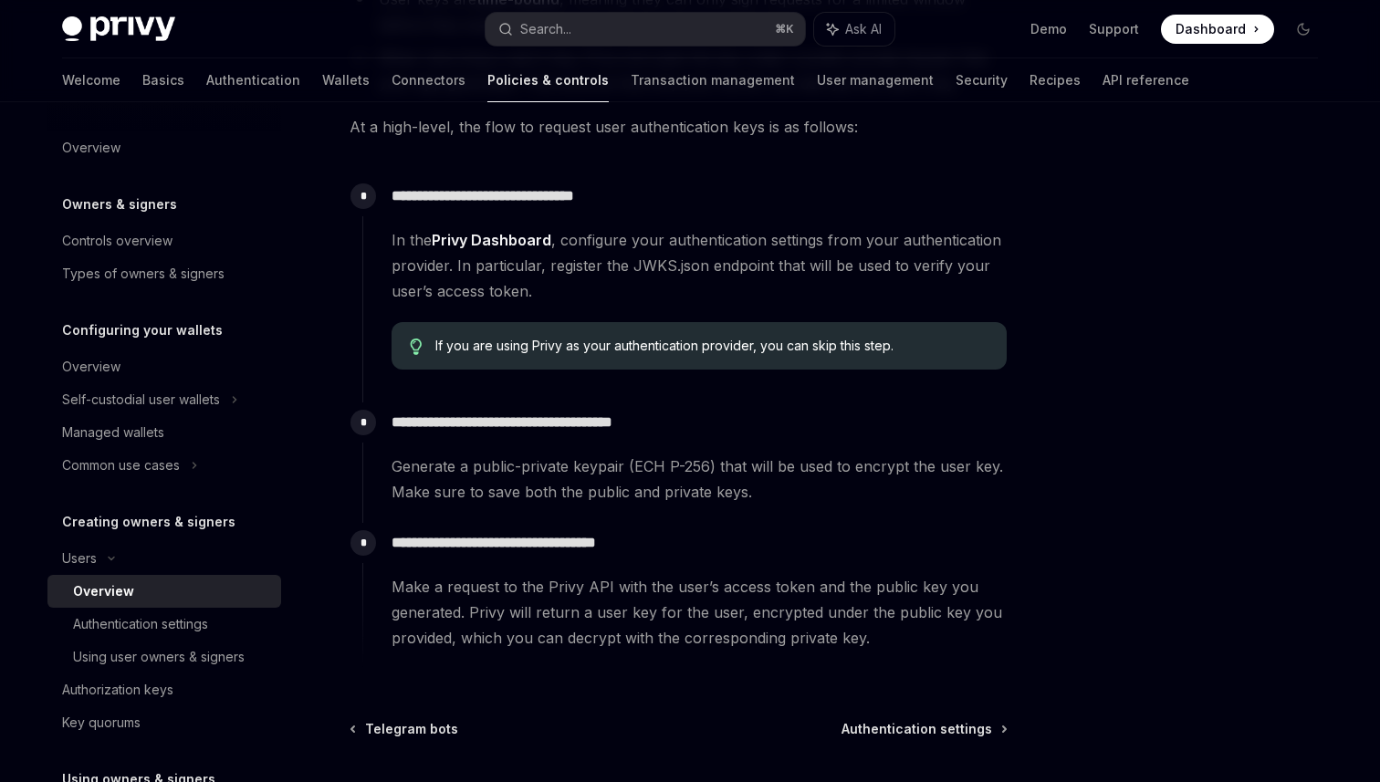
scroll to position [504, 0]
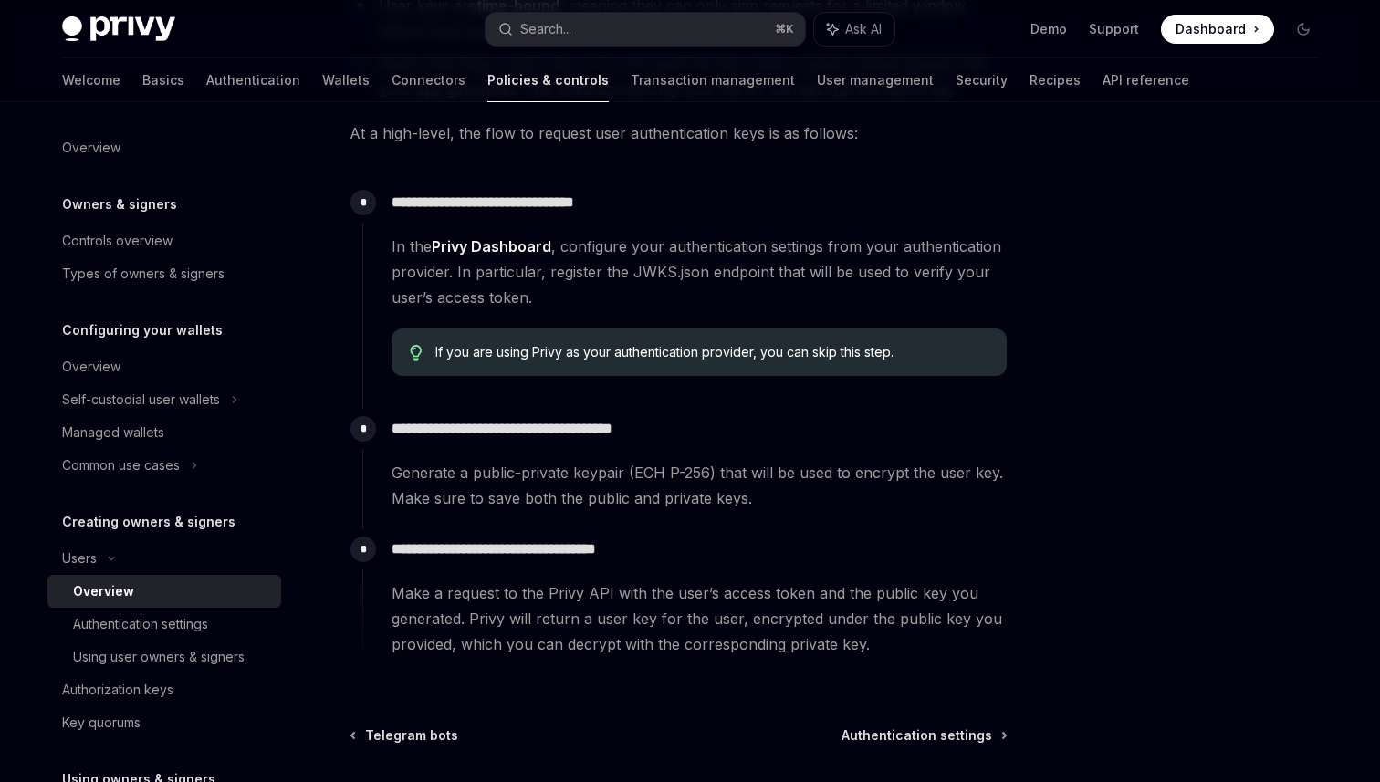
drag, startPoint x: 580, startPoint y: 242, endPoint x: 692, endPoint y: 269, distance: 114.6
click at [691, 270] on span "In the Privy Dashboard , configure your authentication settings from your authe…" at bounding box center [698, 272] width 615 height 77
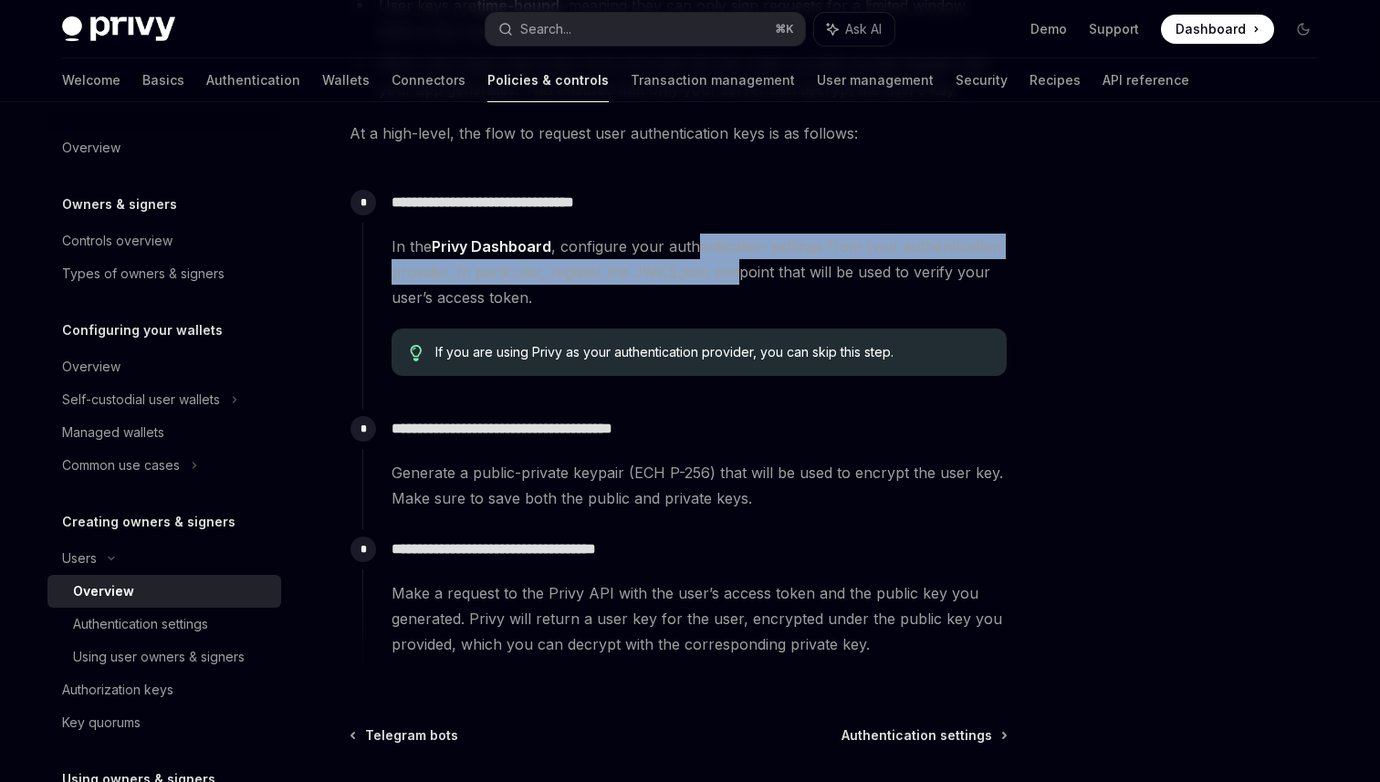
drag, startPoint x: 695, startPoint y: 243, endPoint x: 733, endPoint y: 284, distance: 55.5
click at [733, 284] on span "In the Privy Dashboard , configure your authentication settings from your authe…" at bounding box center [698, 272] width 615 height 77
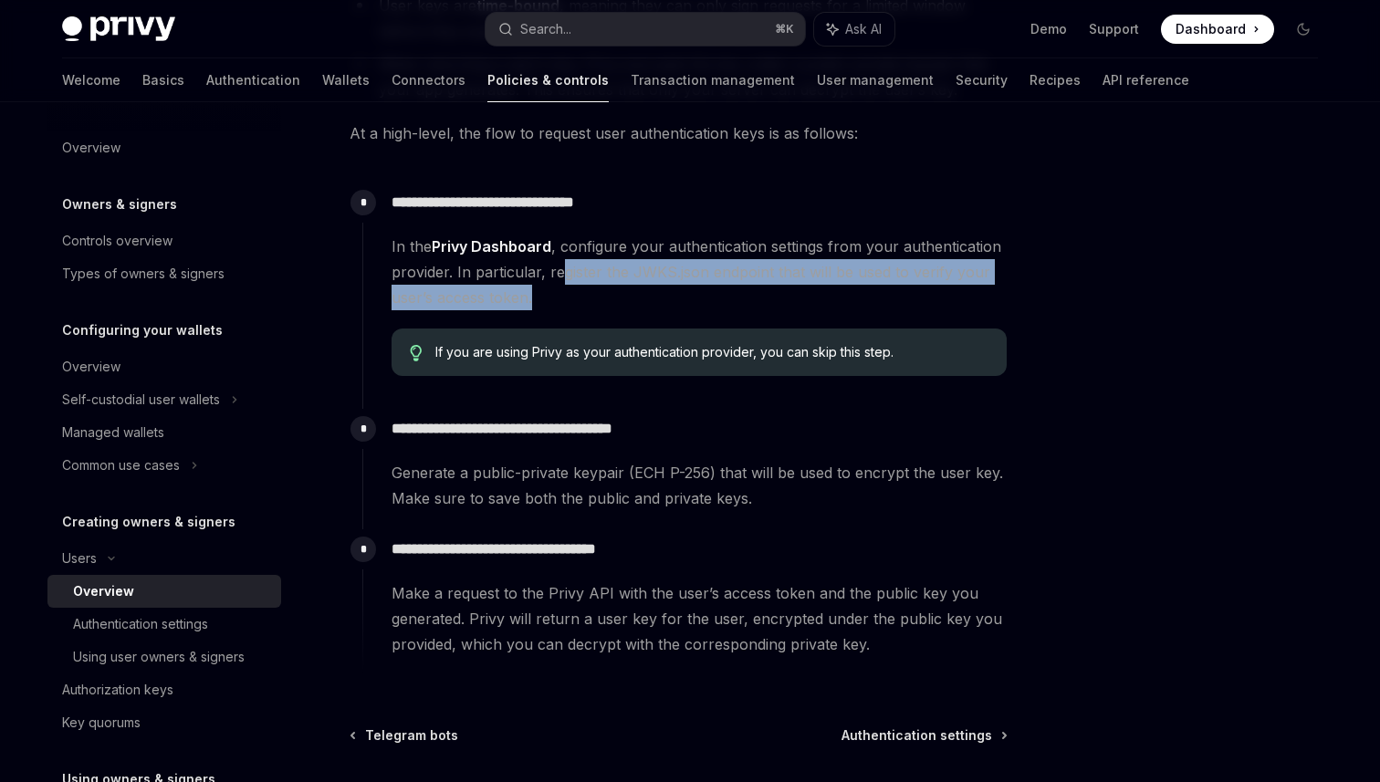
drag, startPoint x: 559, startPoint y: 266, endPoint x: 631, endPoint y: 291, distance: 76.2
click at [631, 291] on span "In the Privy Dashboard , configure your authentication settings from your authe…" at bounding box center [698, 272] width 615 height 77
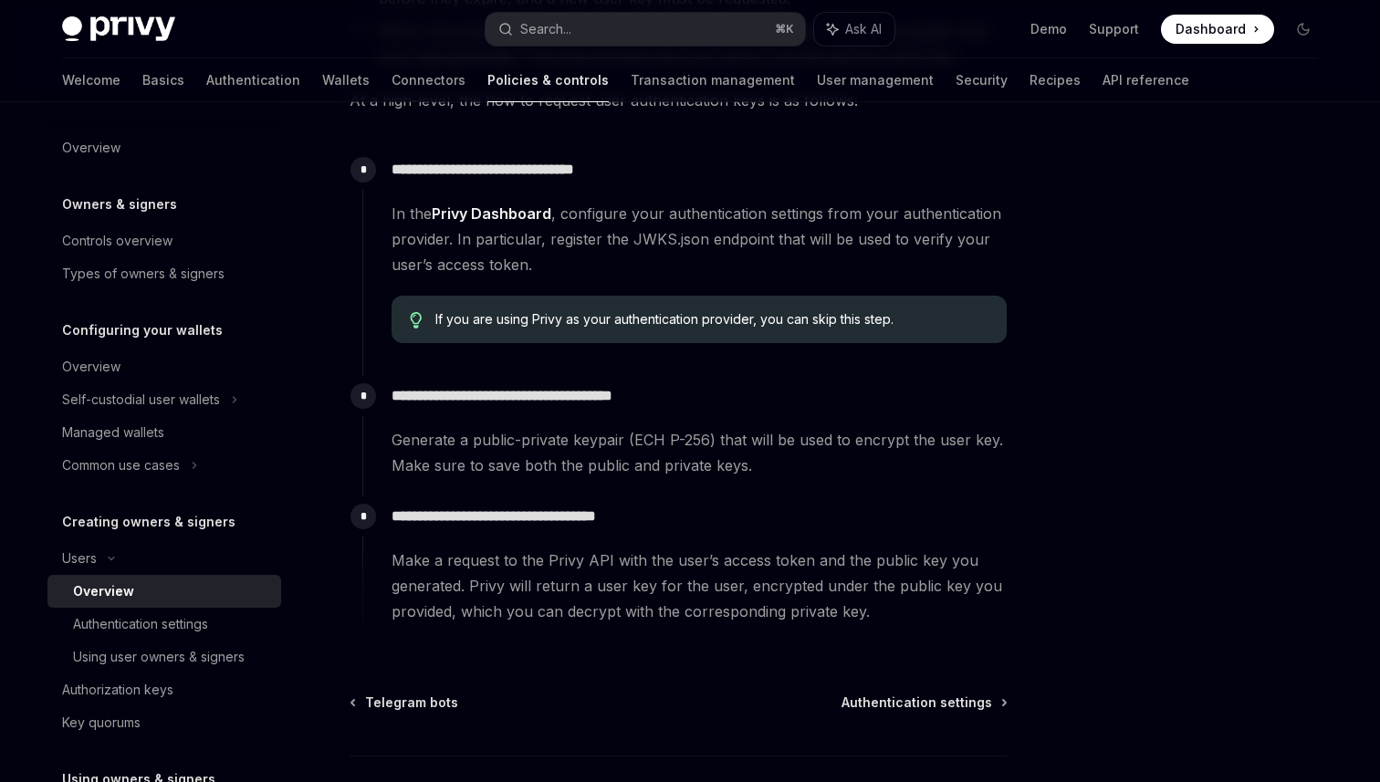
scroll to position [545, 0]
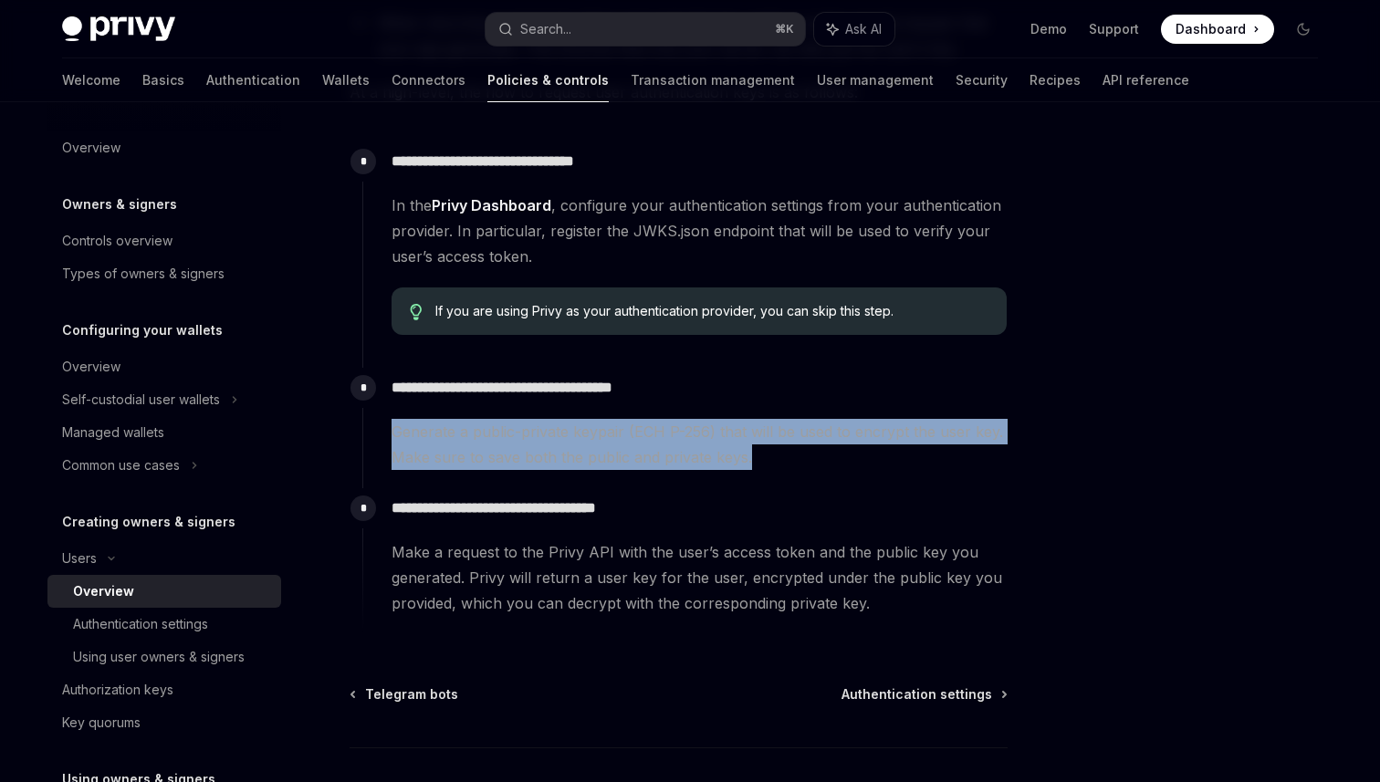
drag, startPoint x: 389, startPoint y: 432, endPoint x: 819, endPoint y: 461, distance: 431.6
click at [819, 461] on div "**********" at bounding box center [684, 419] width 645 height 102
click at [819, 461] on span "Generate a public-private keypair (ECH P-256) that will be used to encrypt the …" at bounding box center [698, 444] width 615 height 51
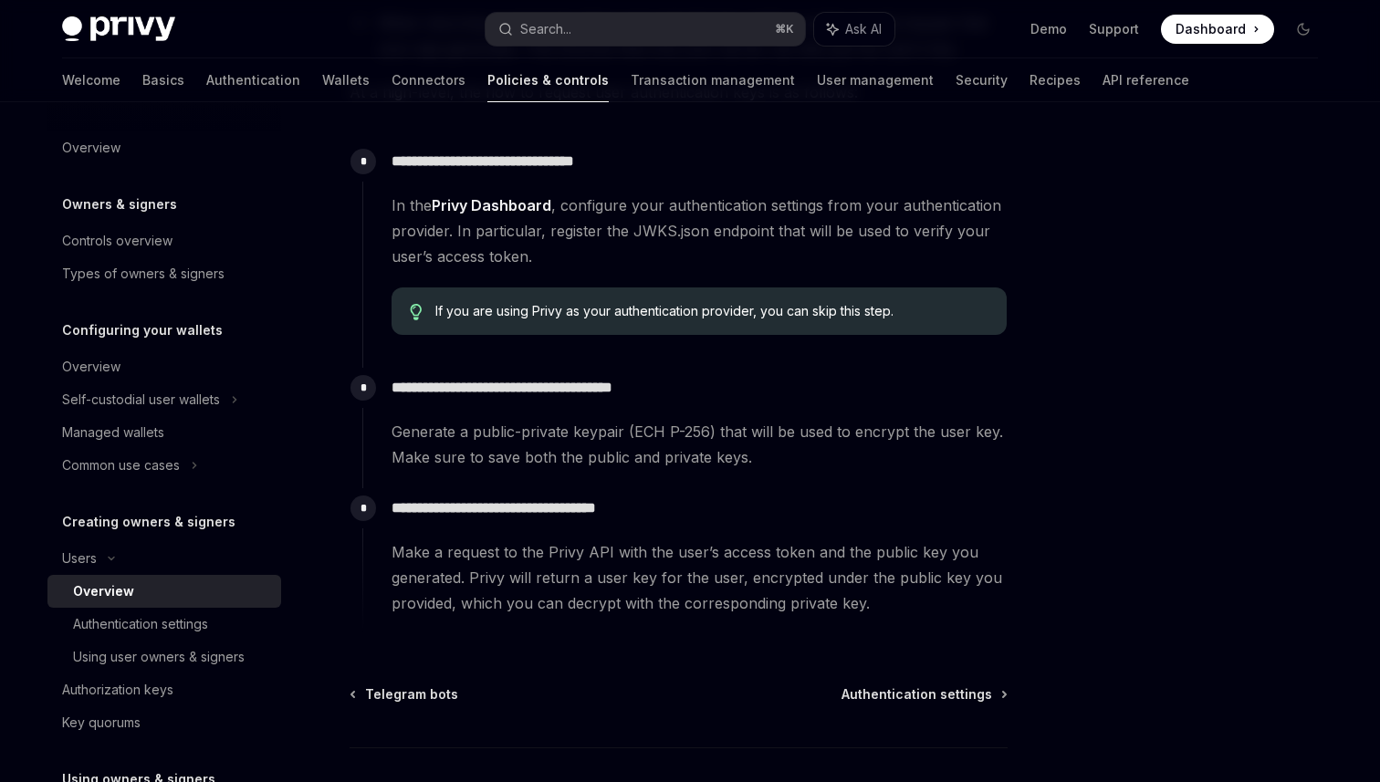
click at [795, 457] on span "Generate a public-private keypair (ECH P-256) that will be used to encrypt the …" at bounding box center [698, 444] width 615 height 51
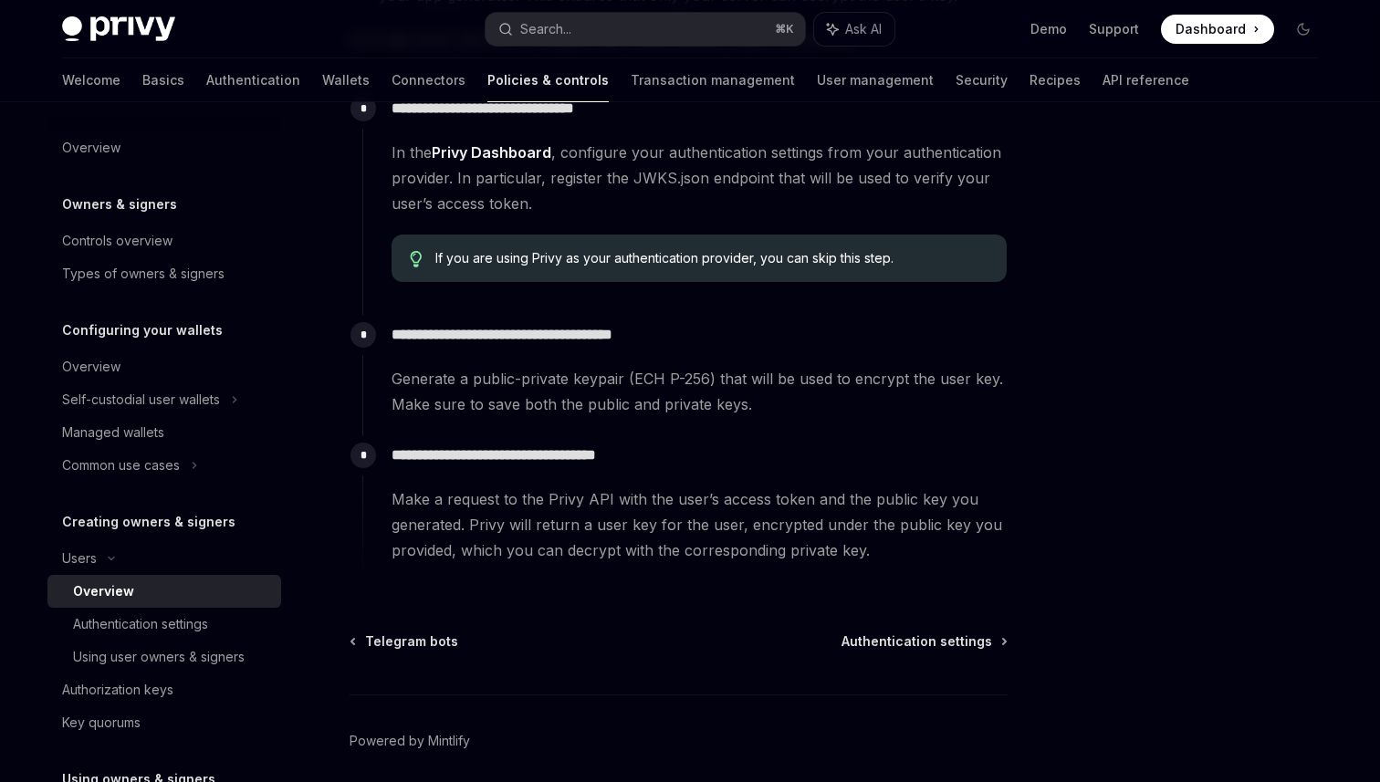
scroll to position [599, 0]
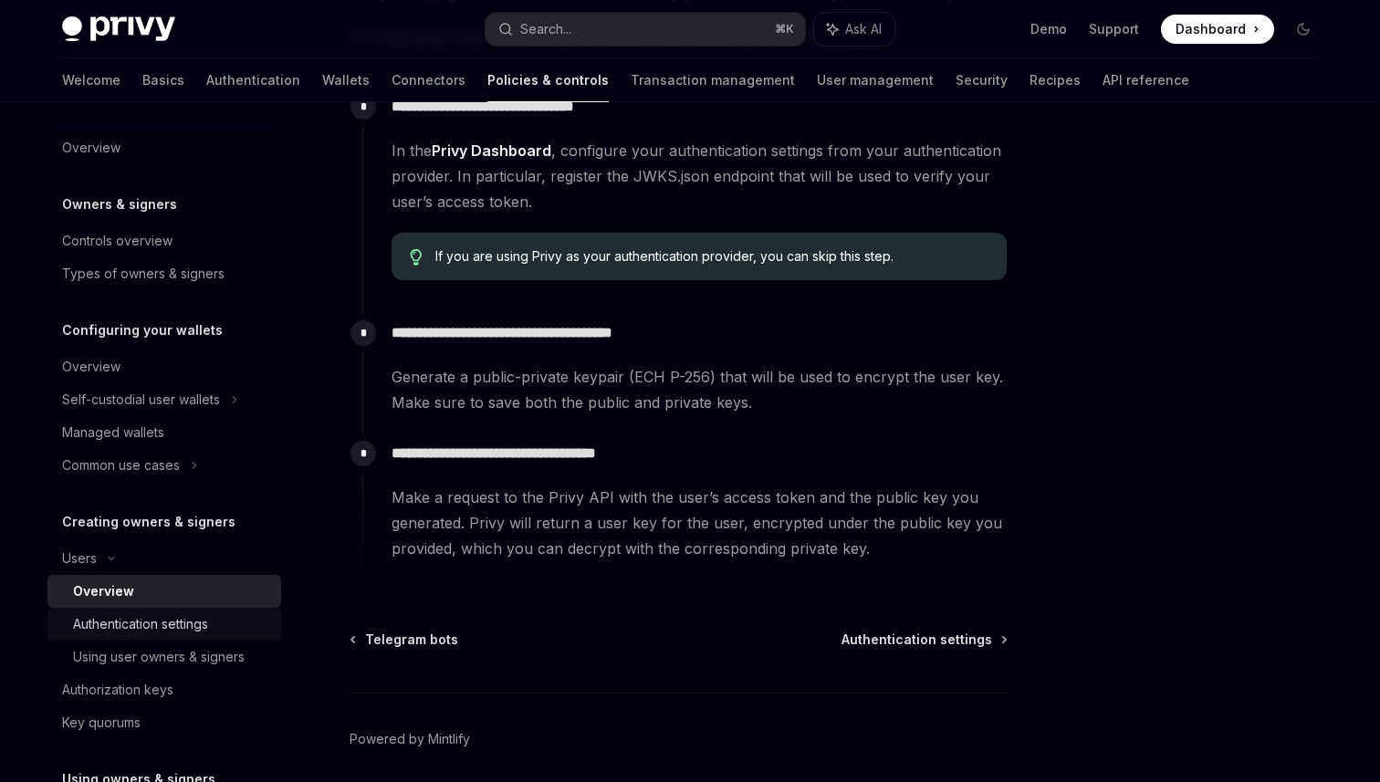
click at [146, 630] on div "Authentication settings" at bounding box center [140, 624] width 135 height 22
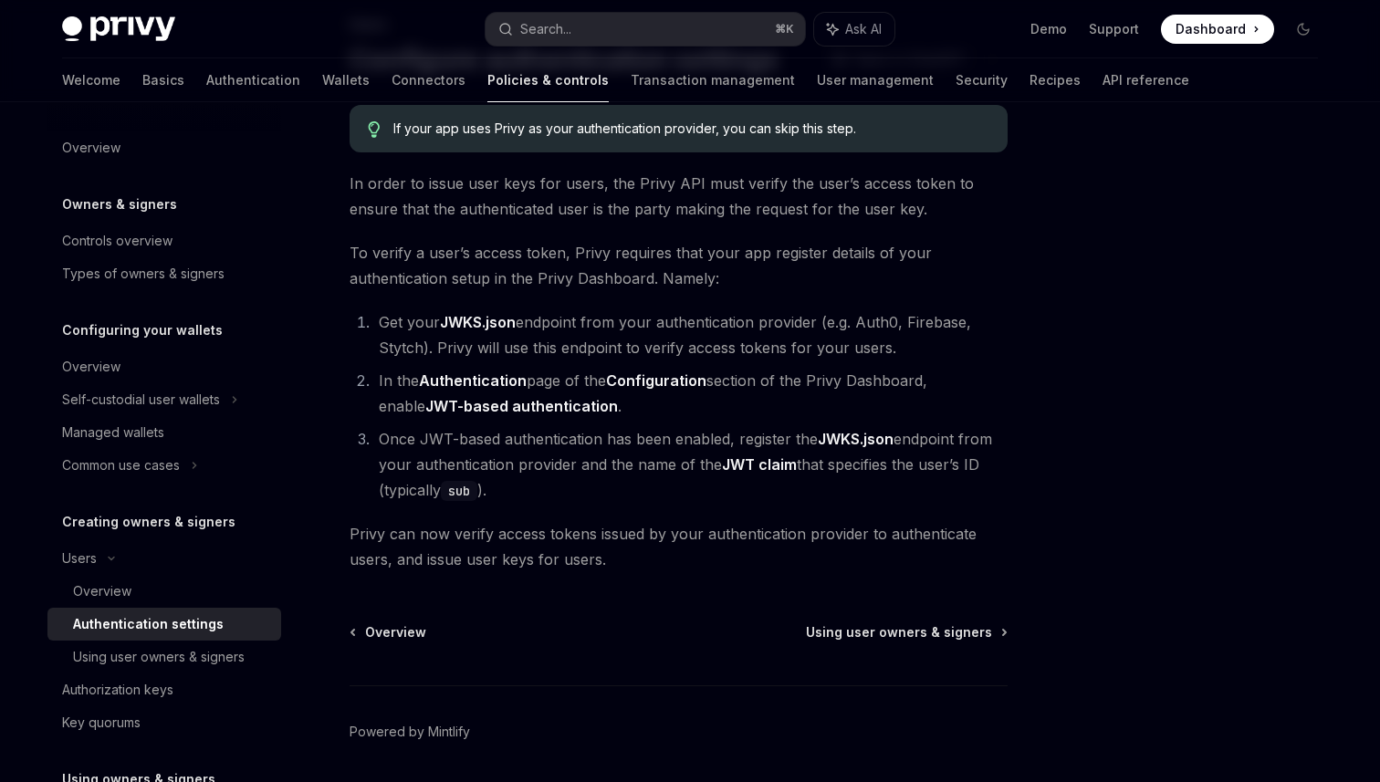
type textarea "*"
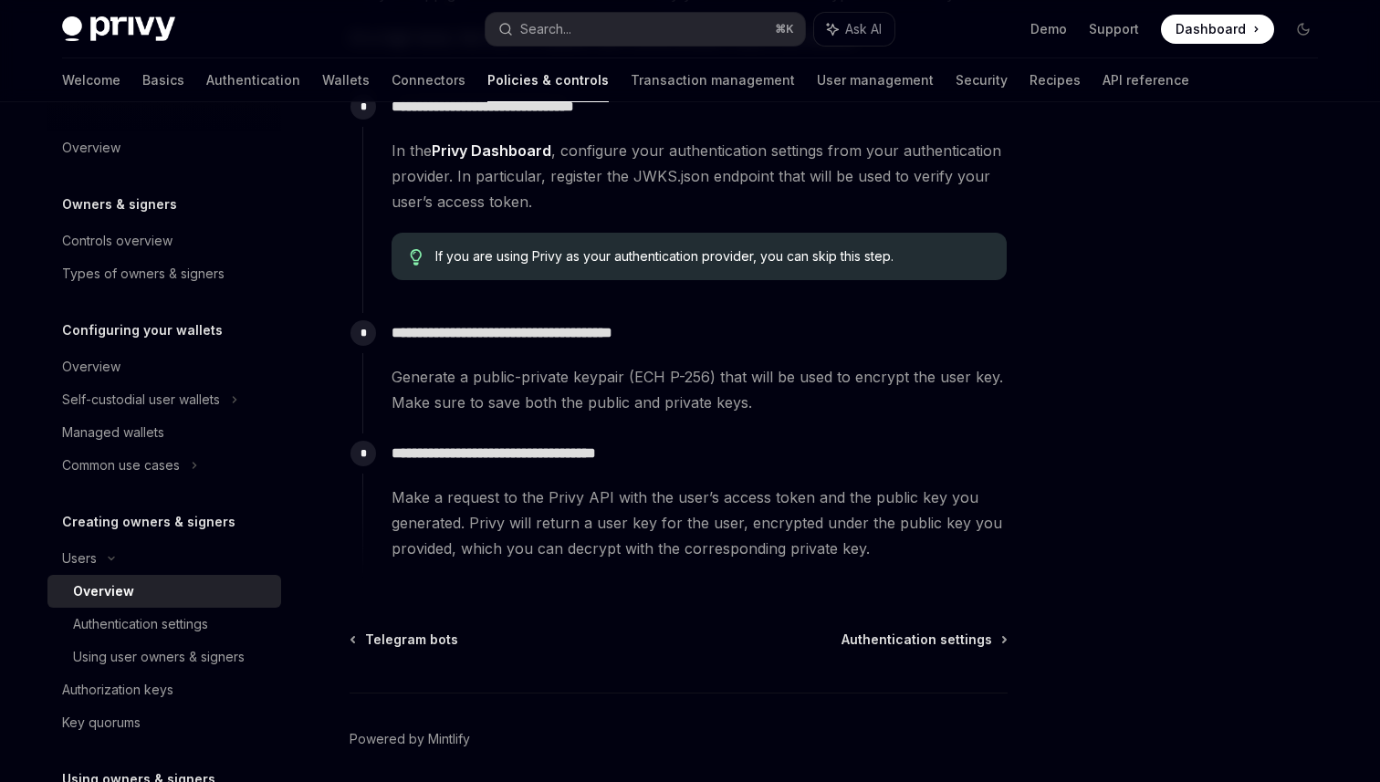
scroll to position [668, 0]
